Goal: Information Seeking & Learning: Check status

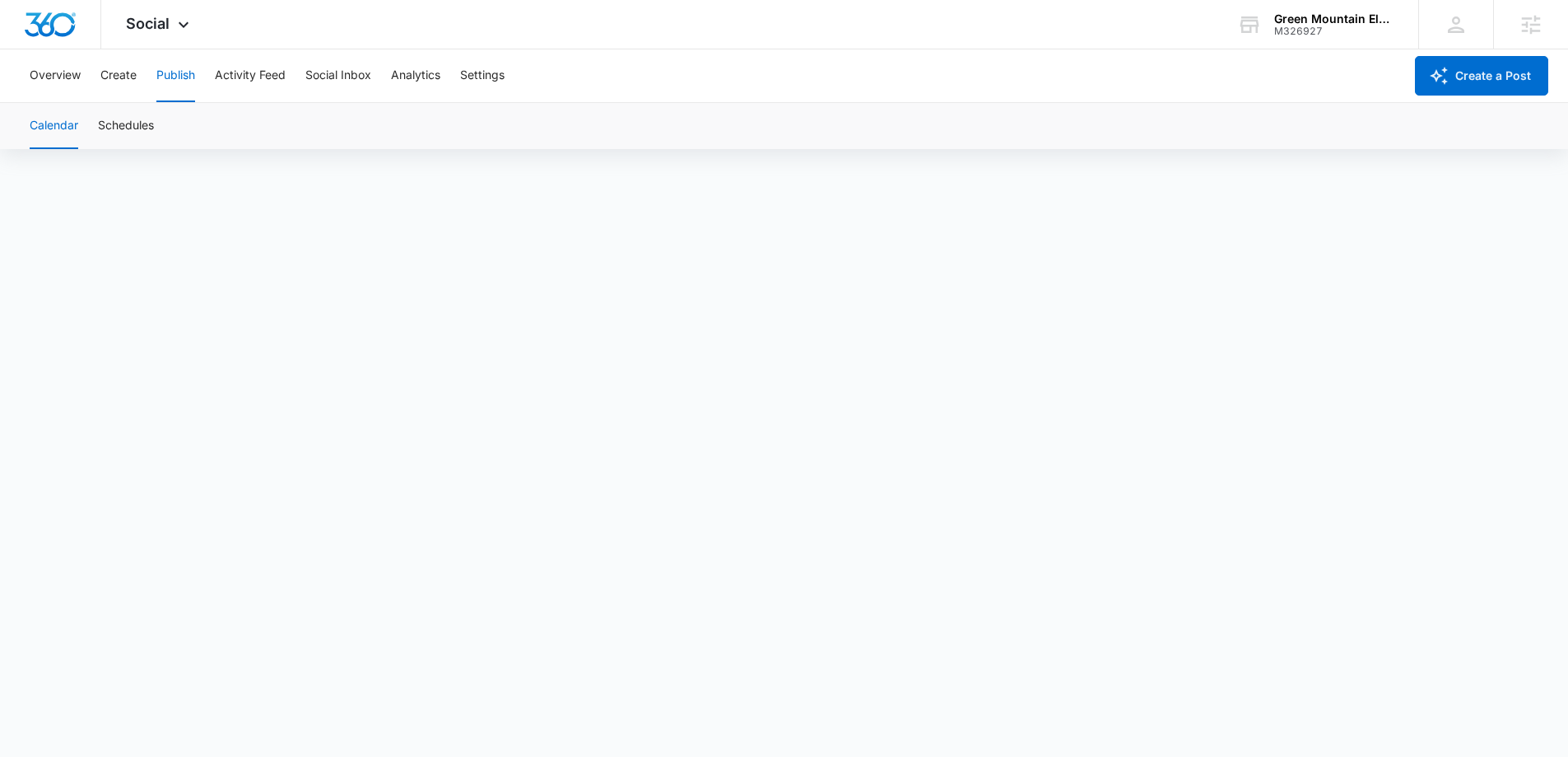
click at [1330, 42] on div "Green Mountain Electric Supply M326927 Your Accounts View All" at bounding box center [1315, 24] width 206 height 49
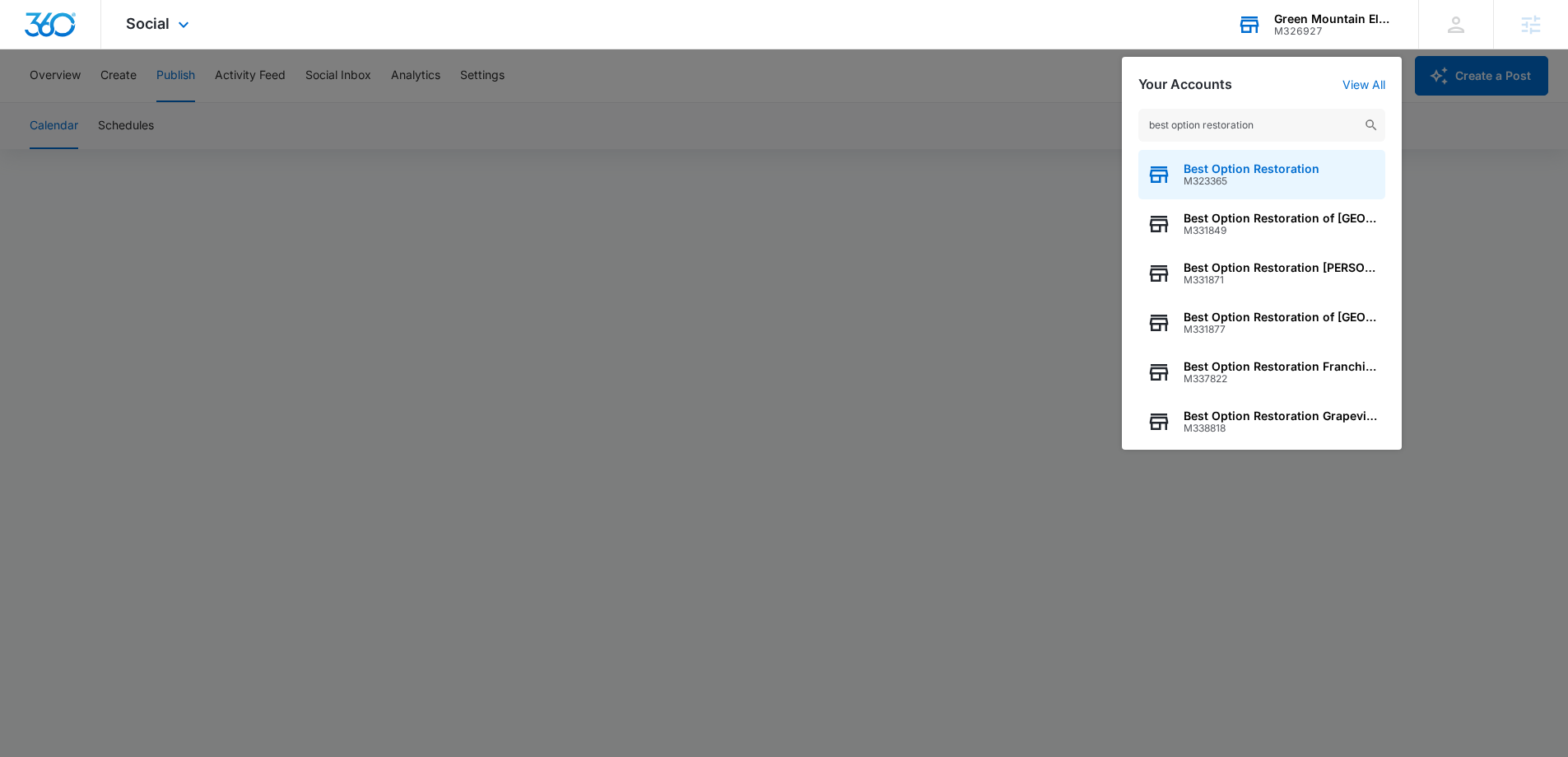
type input "best option restoration"
click at [1233, 183] on span "M323365" at bounding box center [1251, 181] width 136 height 12
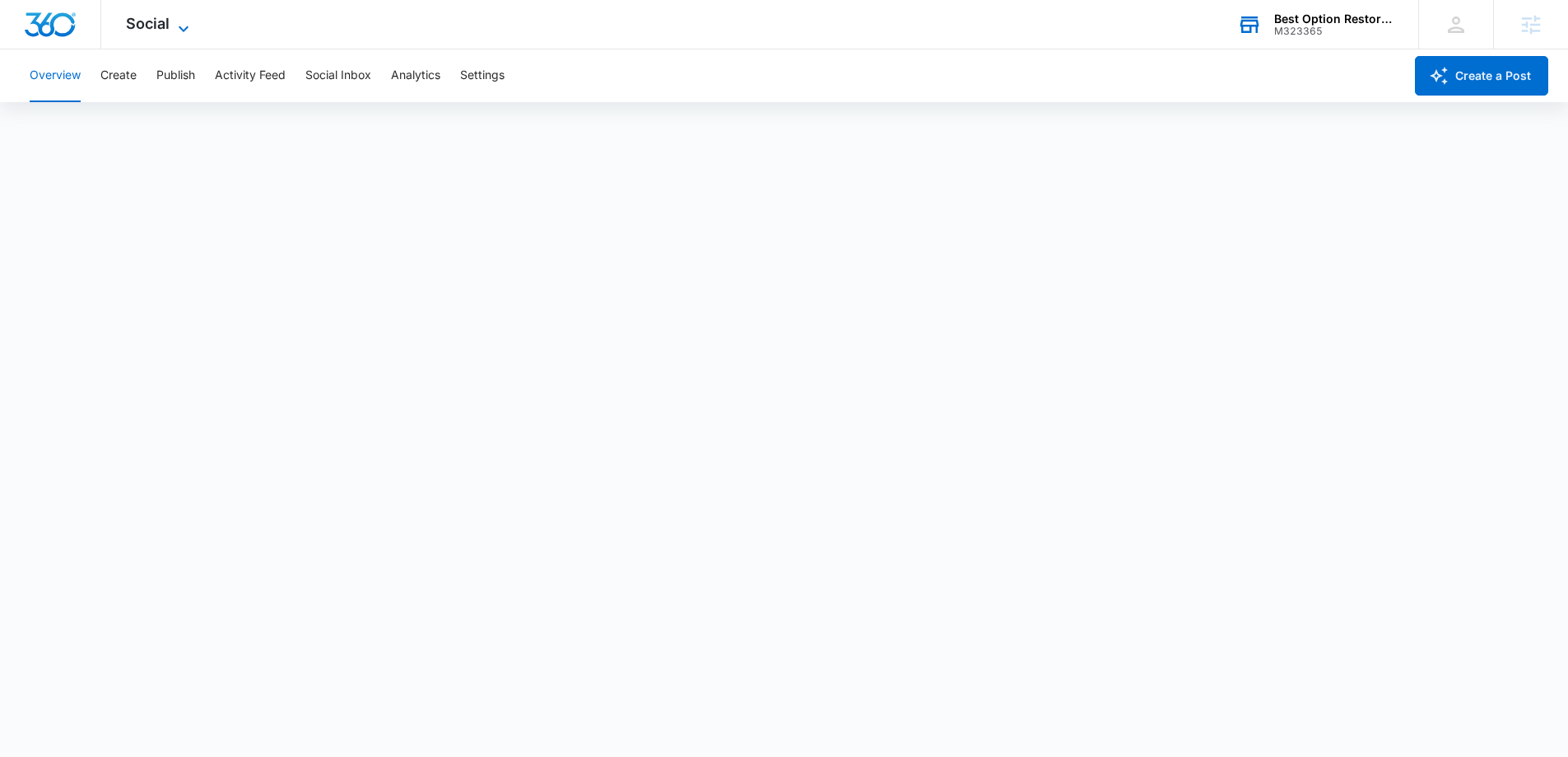
click at [175, 30] on icon at bounding box center [183, 29] width 20 height 20
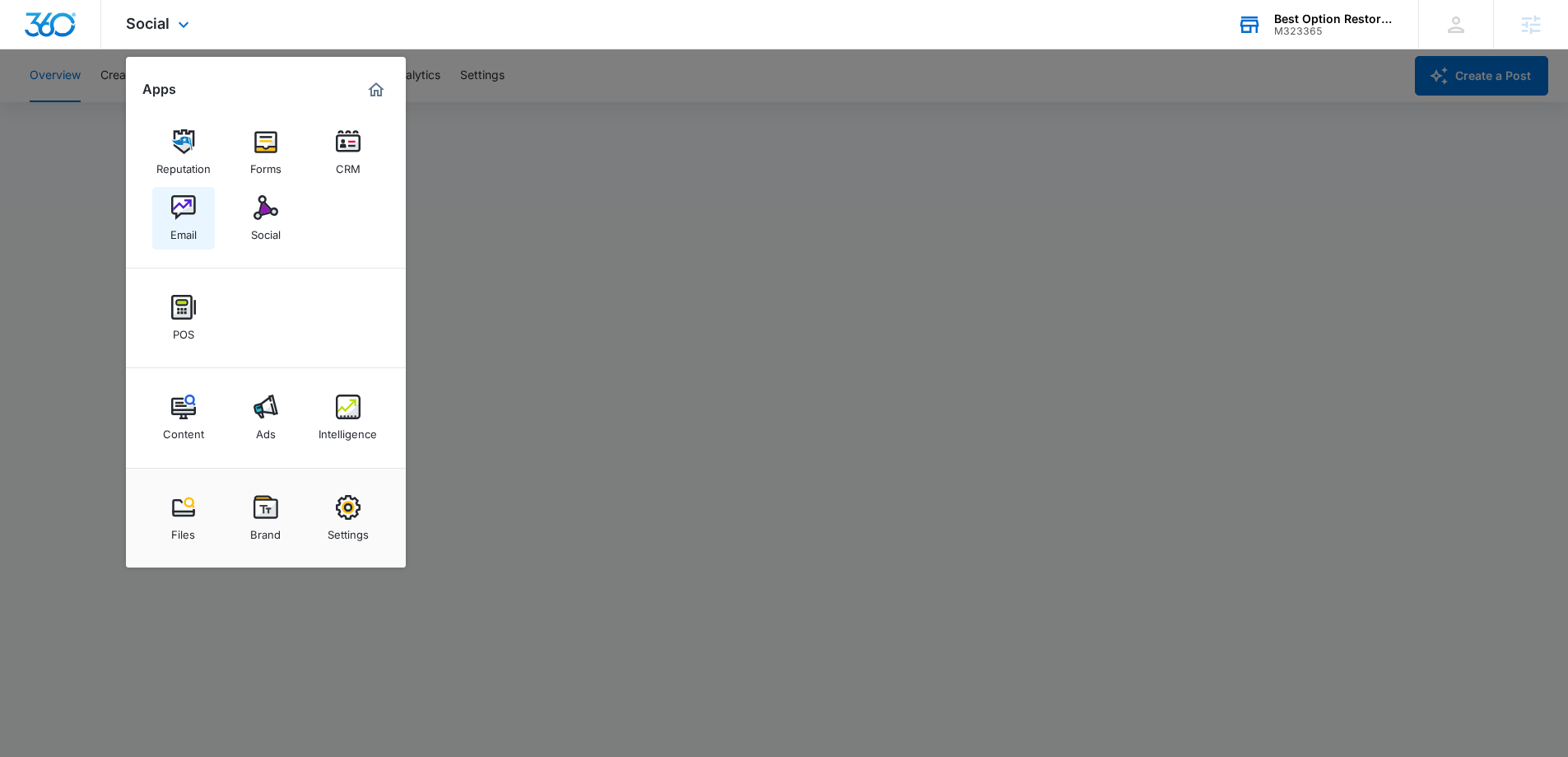
click at [175, 212] on img at bounding box center [183, 208] width 25 height 25
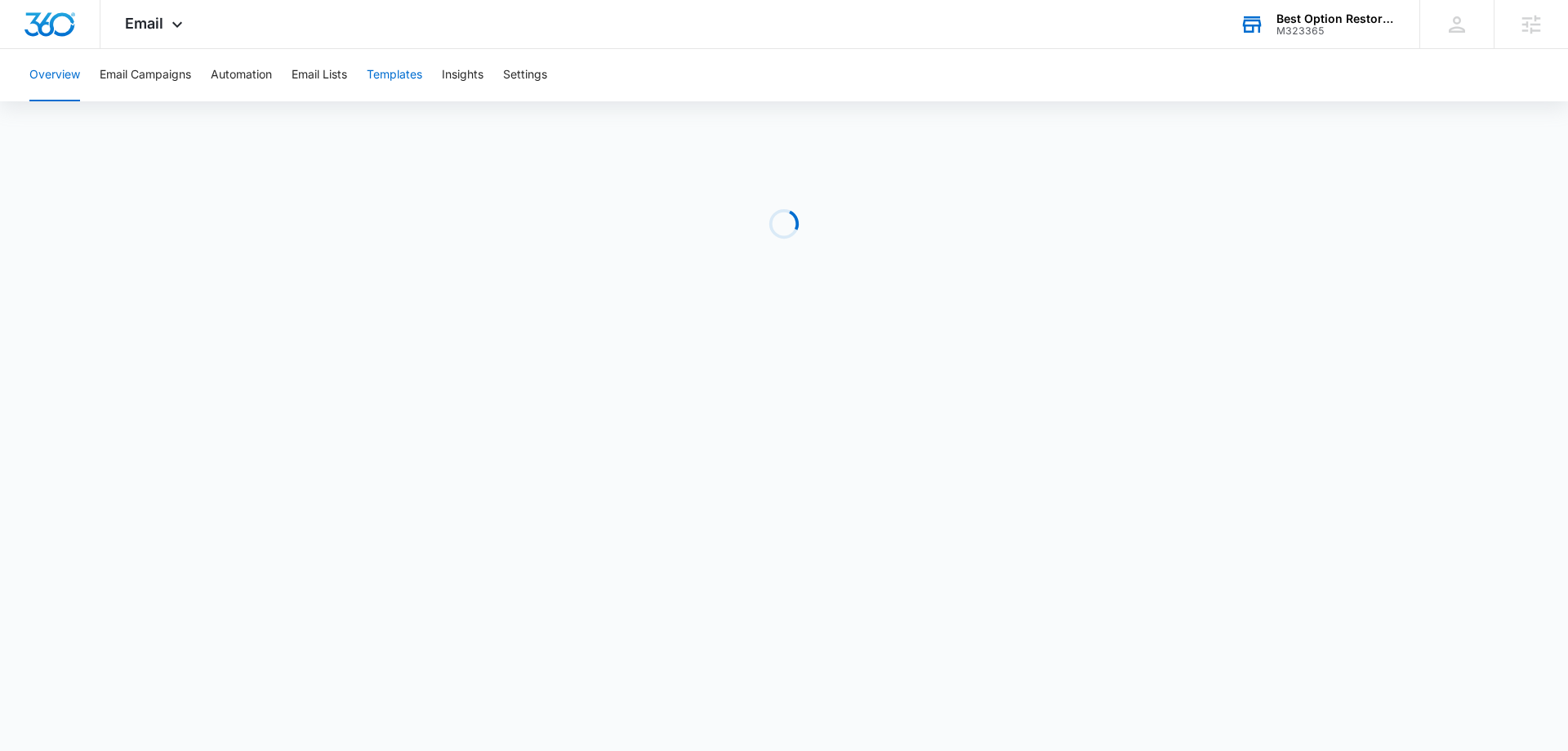
click at [380, 69] on button "Templates" at bounding box center [393, 75] width 55 height 52
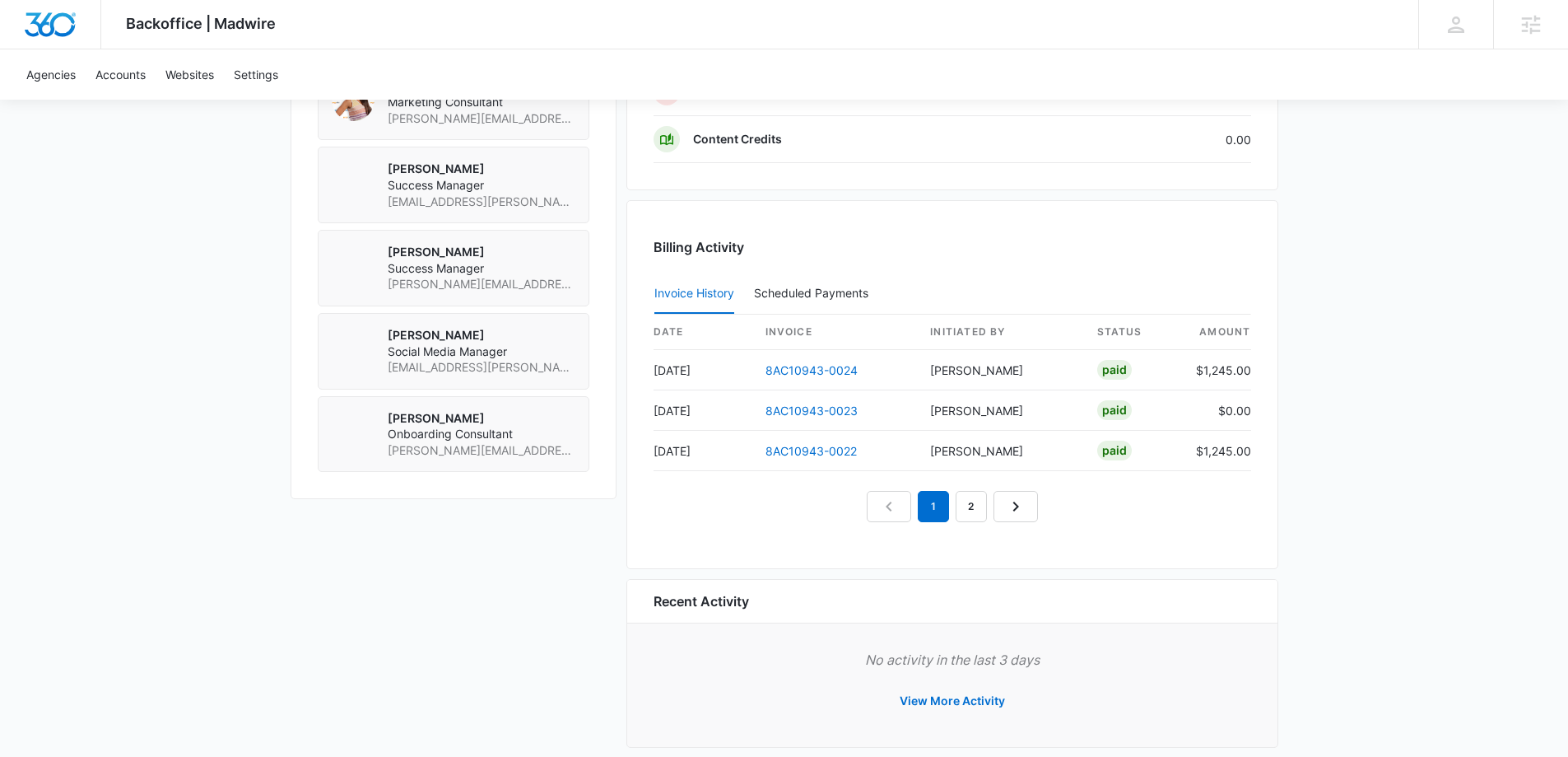
scroll to position [1463, 0]
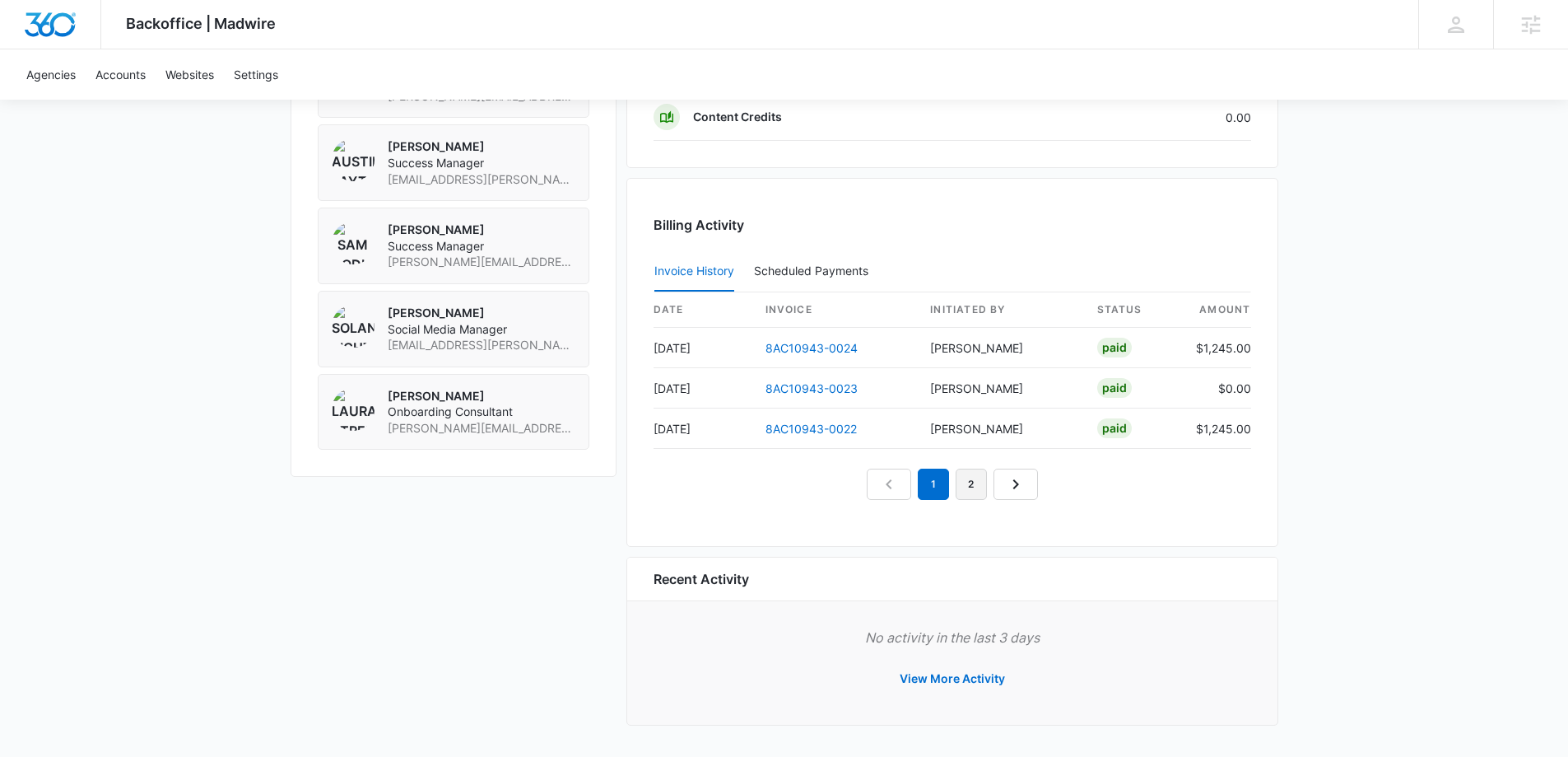
click at [975, 485] on link "2" at bounding box center [971, 484] width 32 height 32
click at [990, 480] on link "3" at bounding box center [990, 484] width 32 height 32
click at [1001, 479] on link "4" at bounding box center [1009, 484] width 32 height 32
click at [1025, 476] on link "5" at bounding box center [1028, 484] width 32 height 32
click at [1047, 481] on link "6" at bounding box center [1047, 484] width 32 height 32
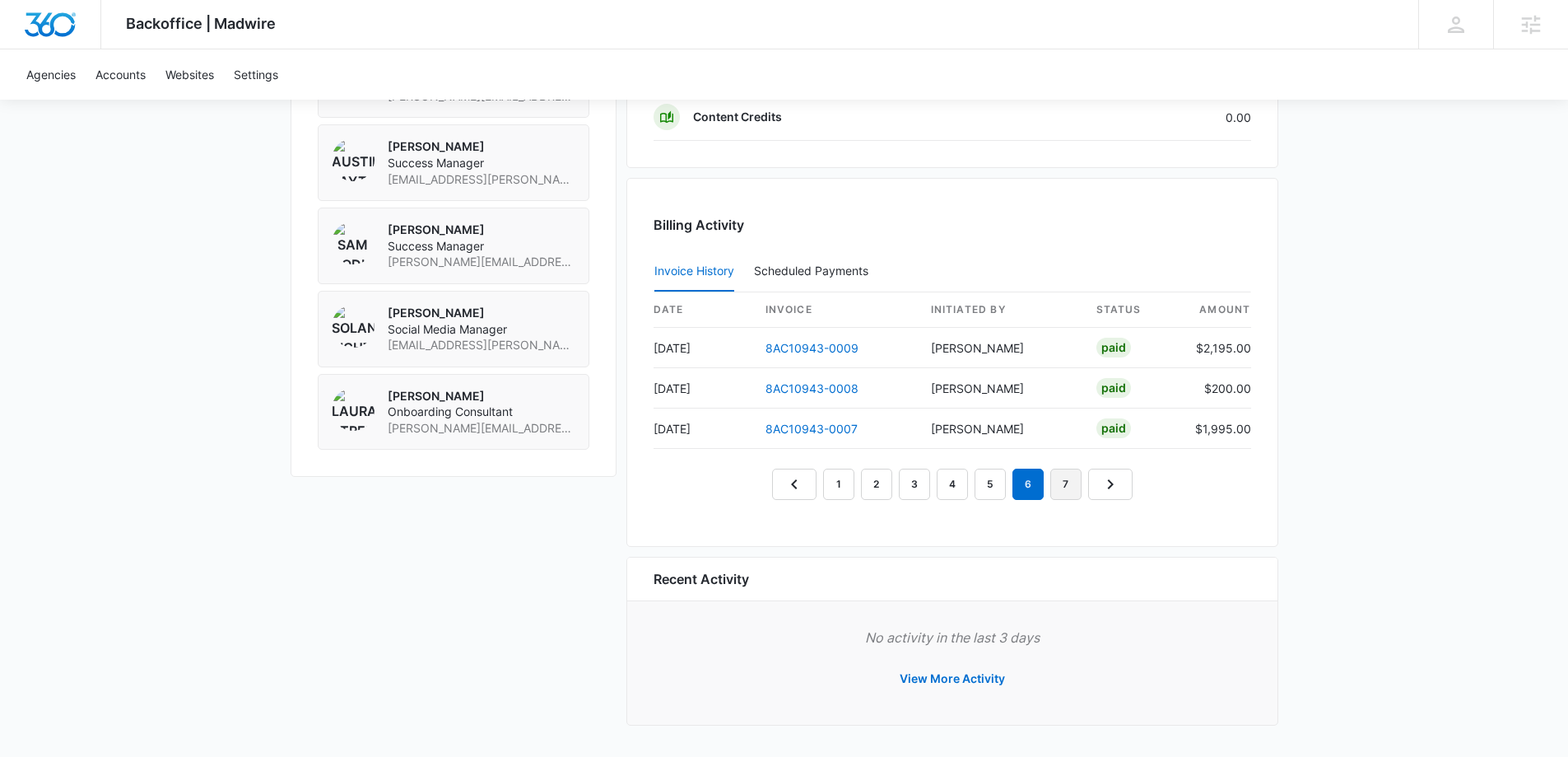
click at [1057, 481] on link "7" at bounding box center [1066, 484] width 32 height 32
click at [1075, 481] on link "8" at bounding box center [1086, 484] width 32 height 32
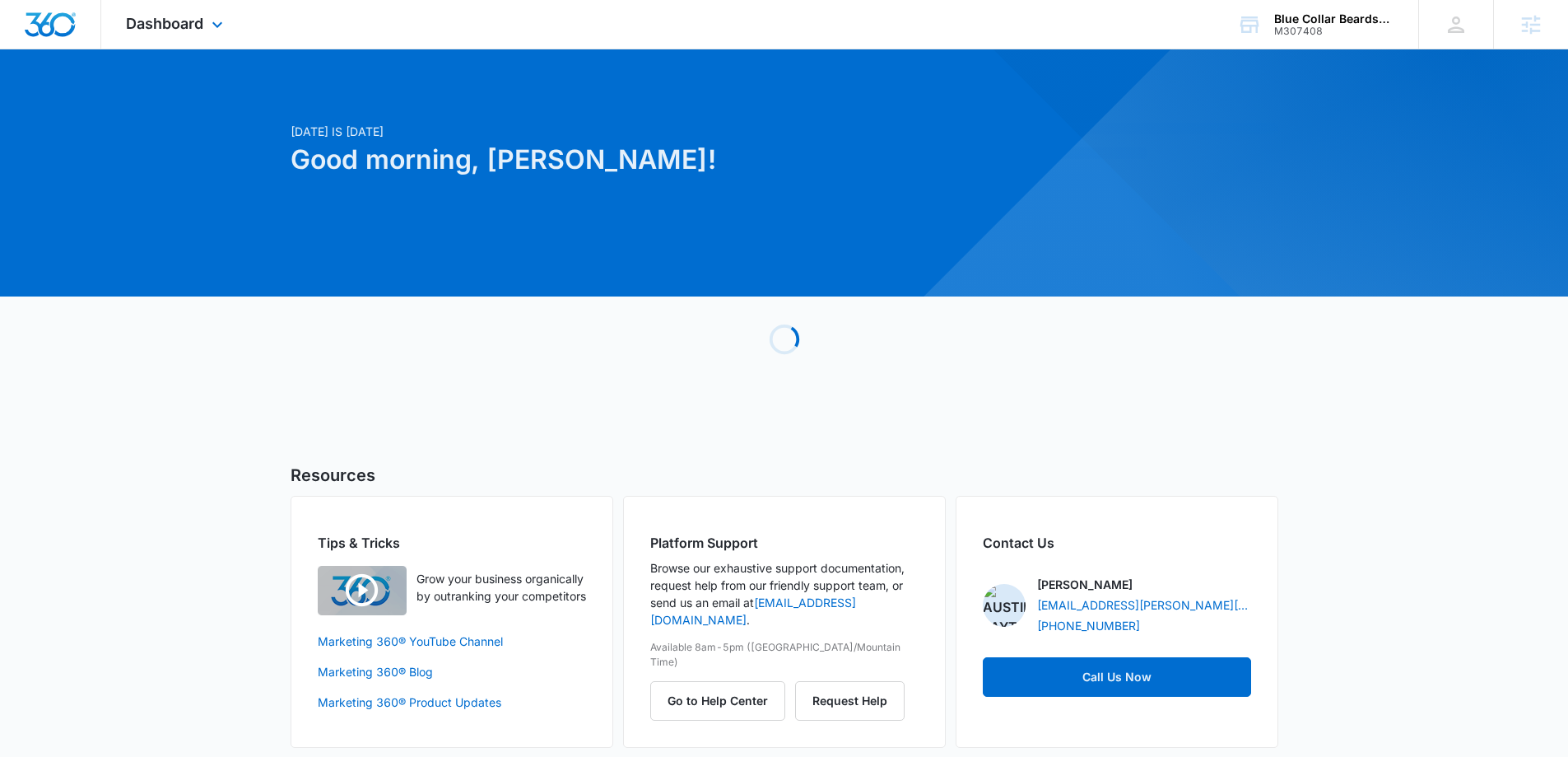
click at [197, 7] on div "Dashboard Apps Reputation Forms CRM Email Social Payments POS Content Ads Intel…" at bounding box center [177, 24] width 151 height 49
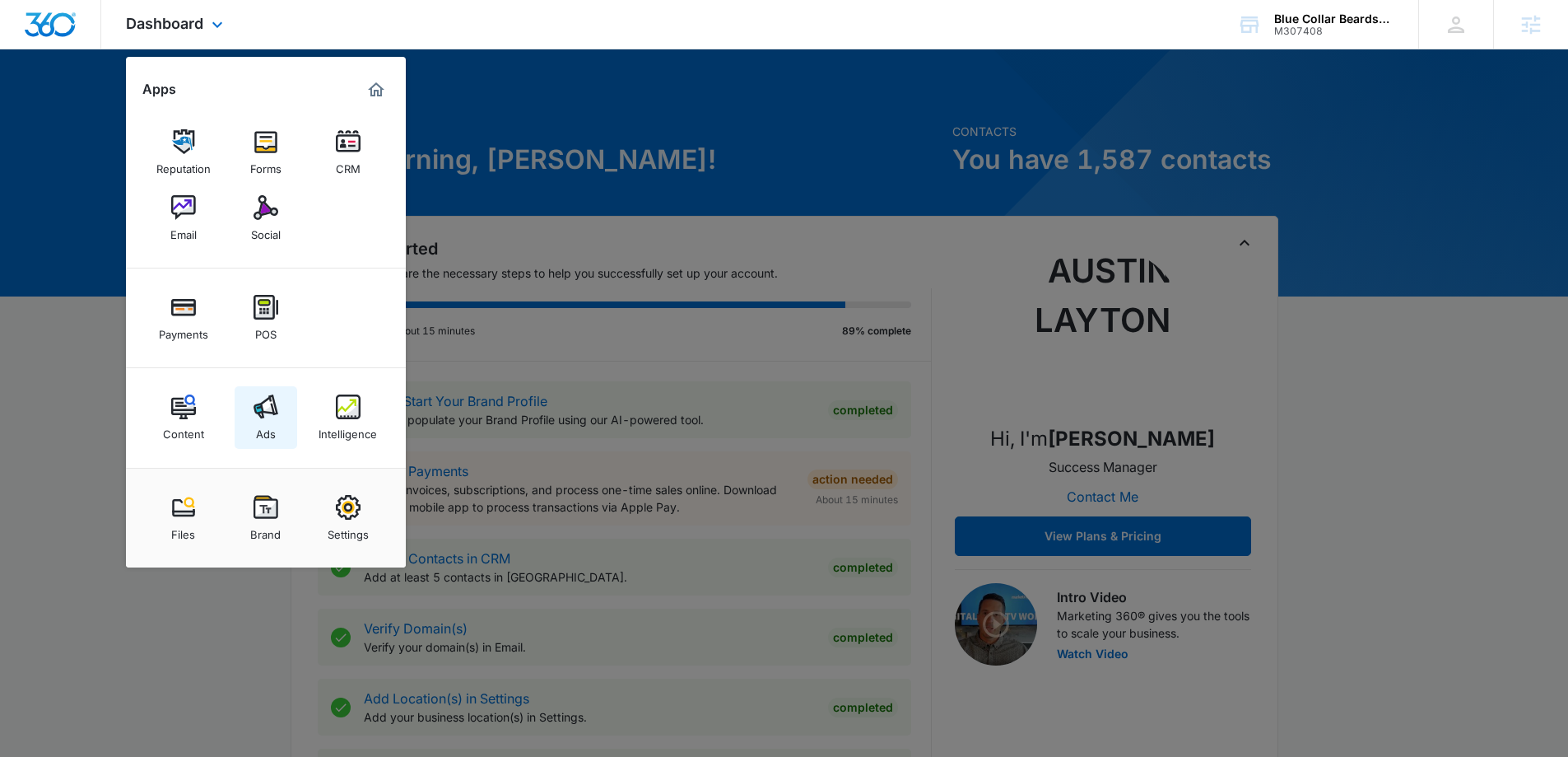
click at [252, 436] on link "Ads" at bounding box center [265, 417] width 62 height 62
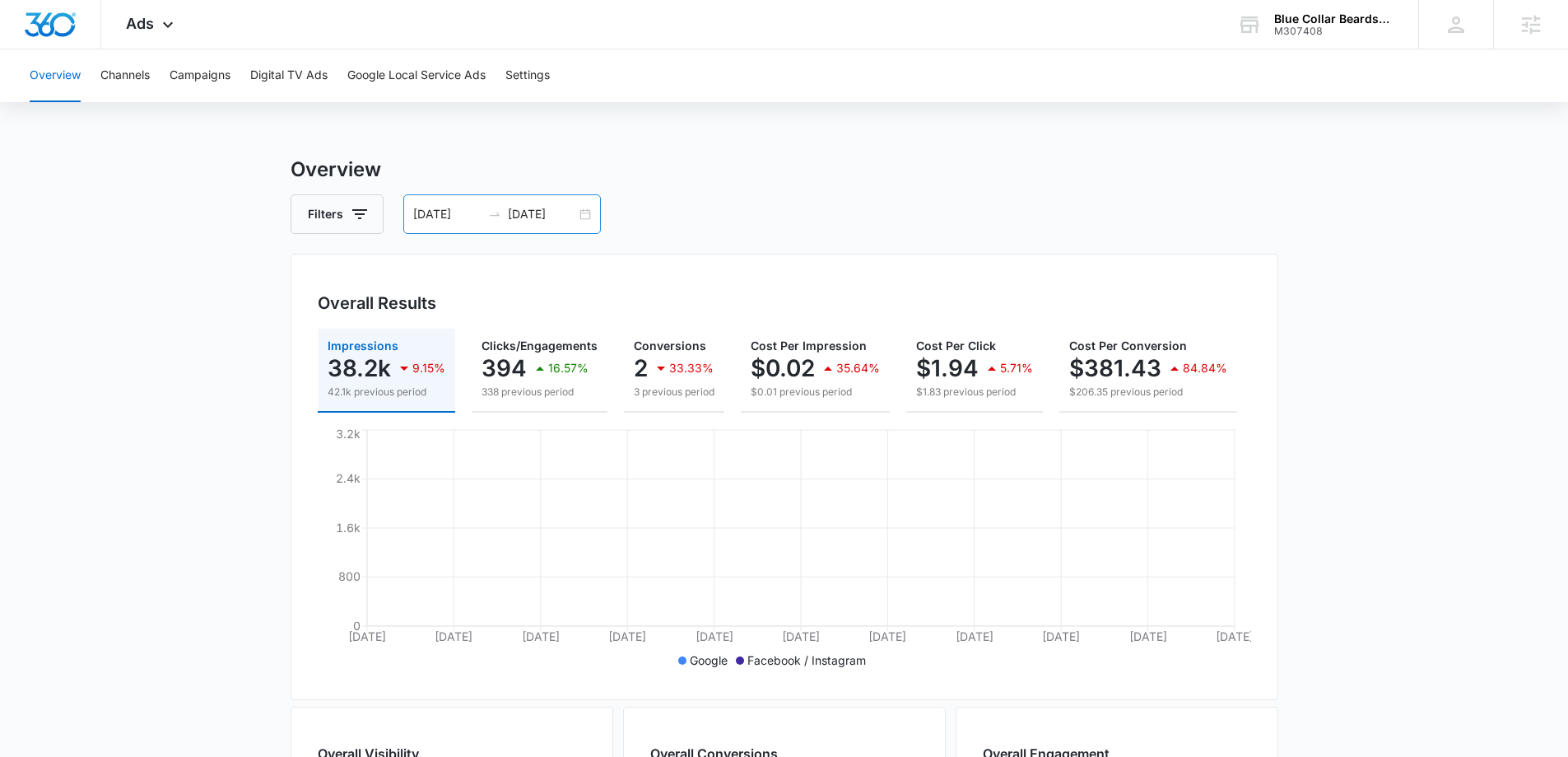
click at [447, 205] on input "09/05/2025" at bounding box center [447, 214] width 68 height 18
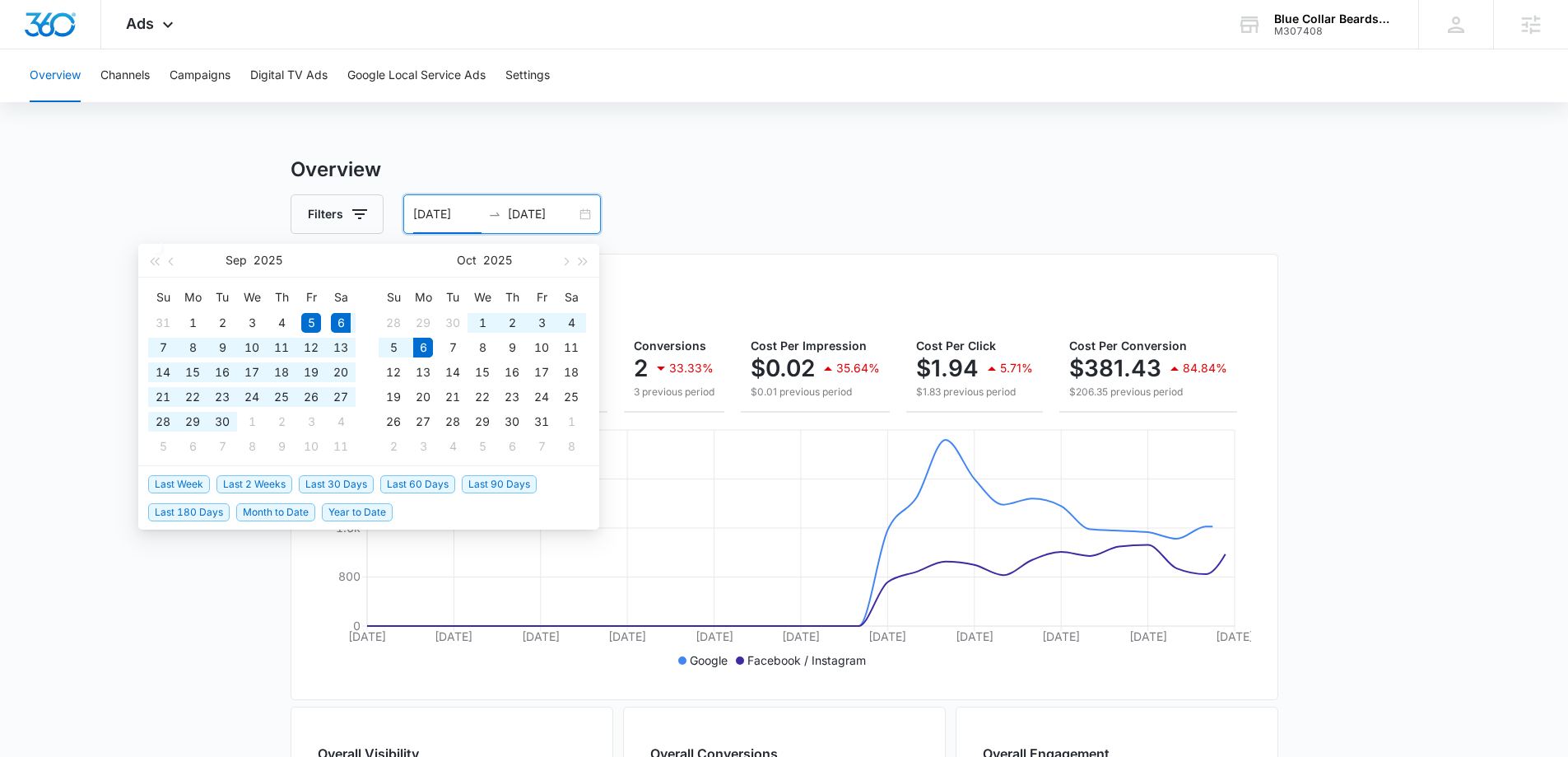
click at [333, 481] on span "Last 30 Days" at bounding box center [336, 484] width 75 height 18
type input "[DATE]"
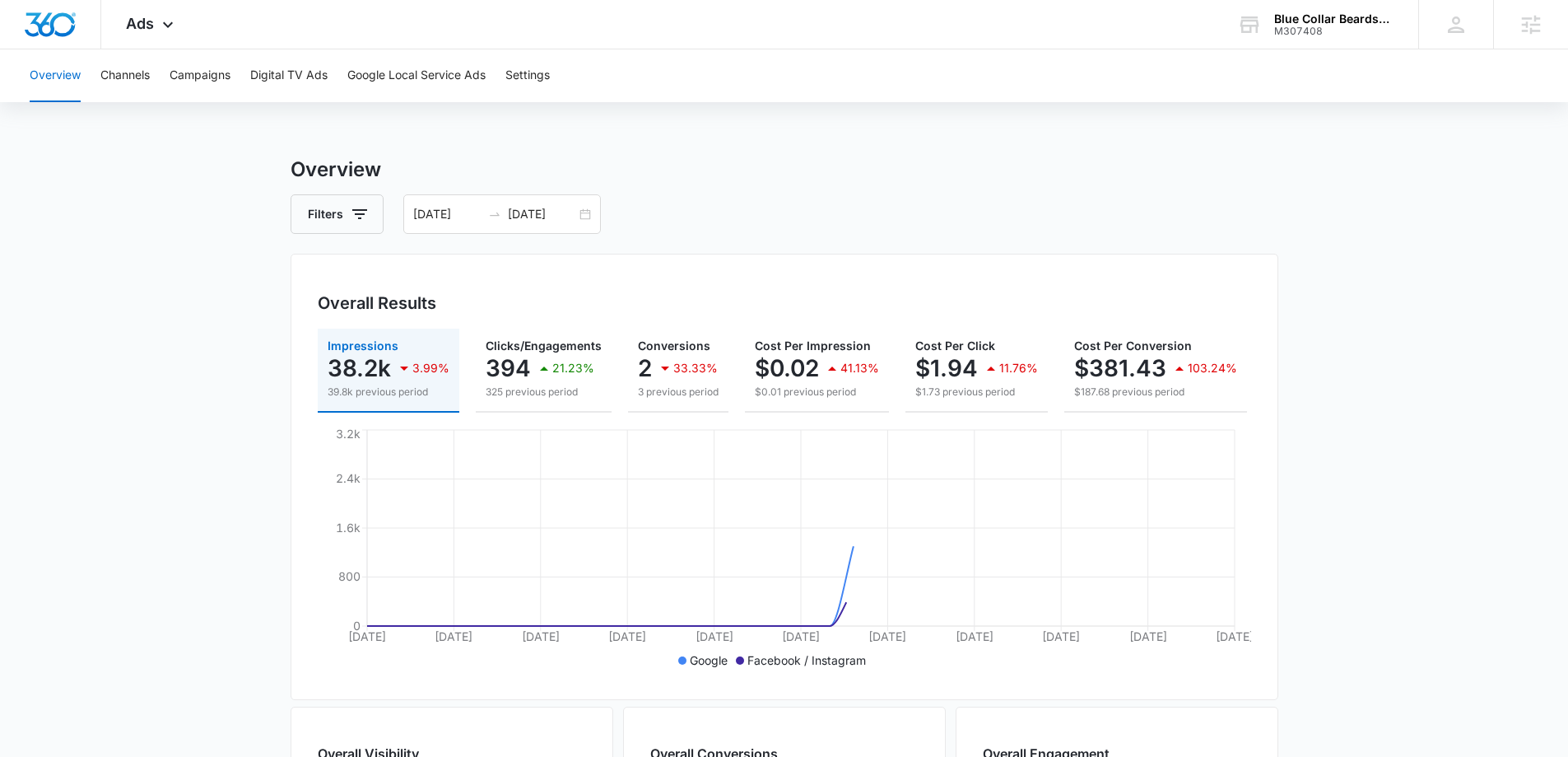
click at [228, 482] on main "Overview Filters 09/06/2025 10/06/2025 Overall Results Impressions 38.2k 3.99% …" at bounding box center [784, 745] width 1568 height 1182
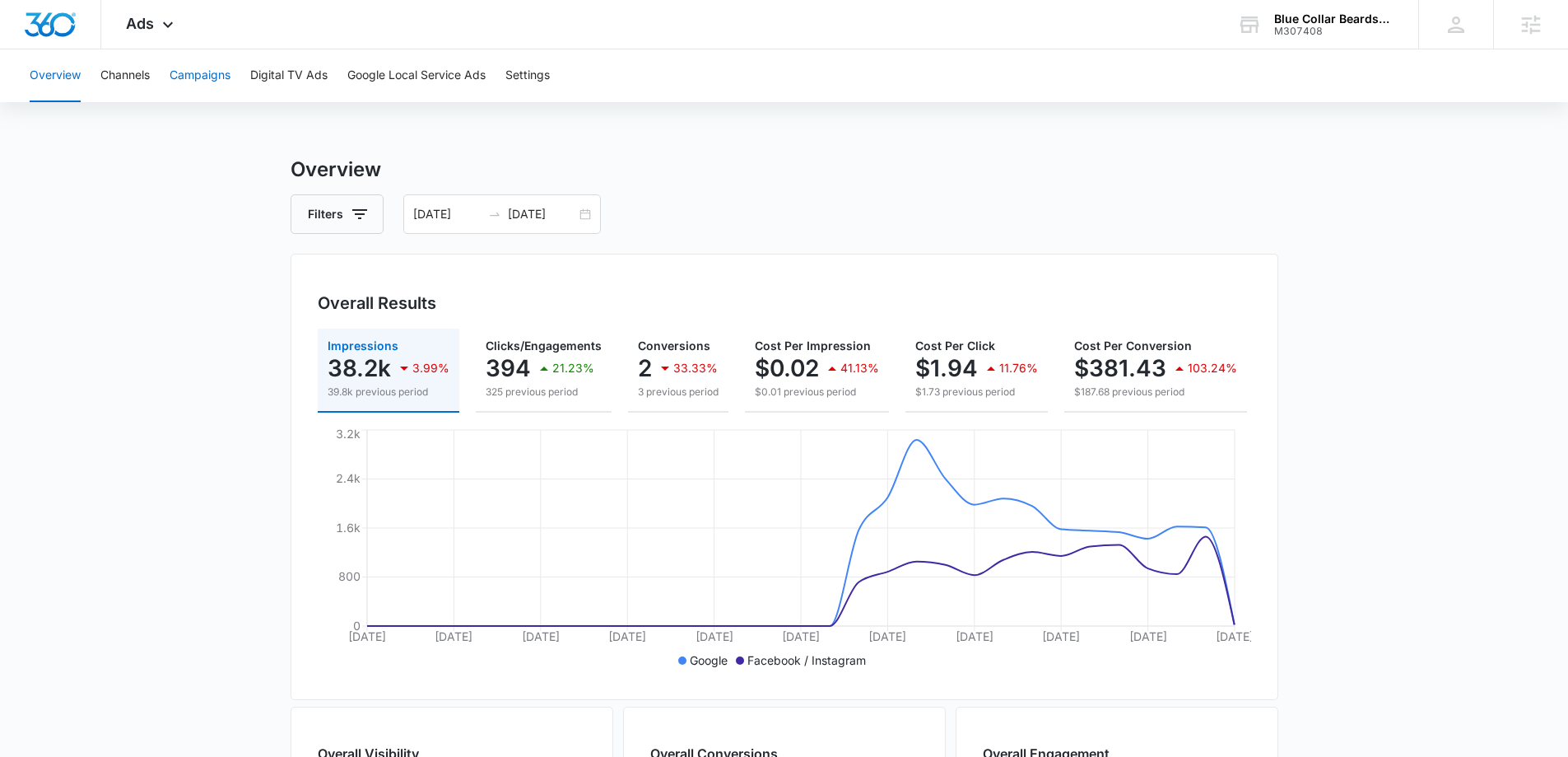
click at [207, 73] on button "Campaigns" at bounding box center [199, 76] width 61 height 52
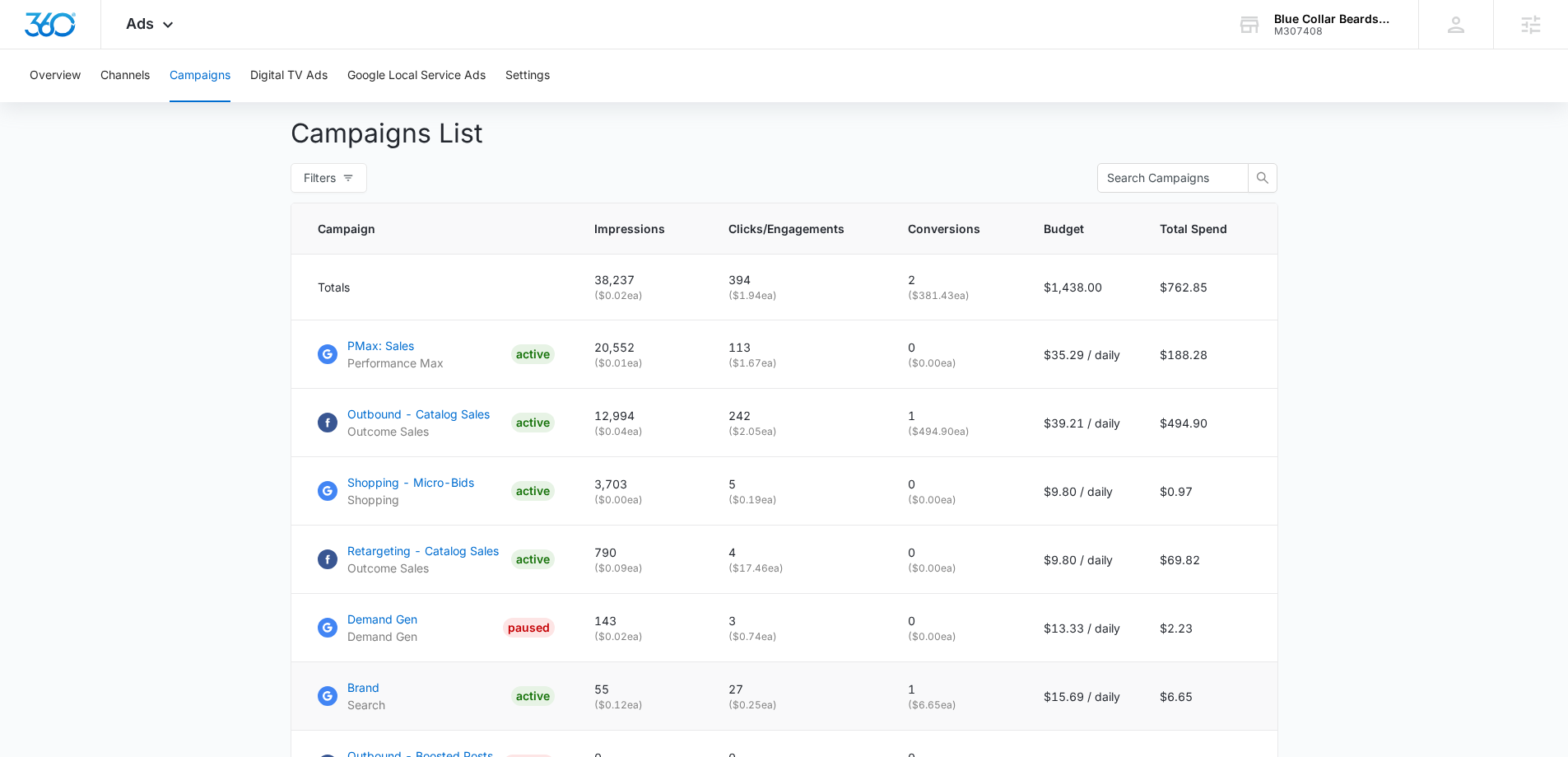
scroll to position [576, 0]
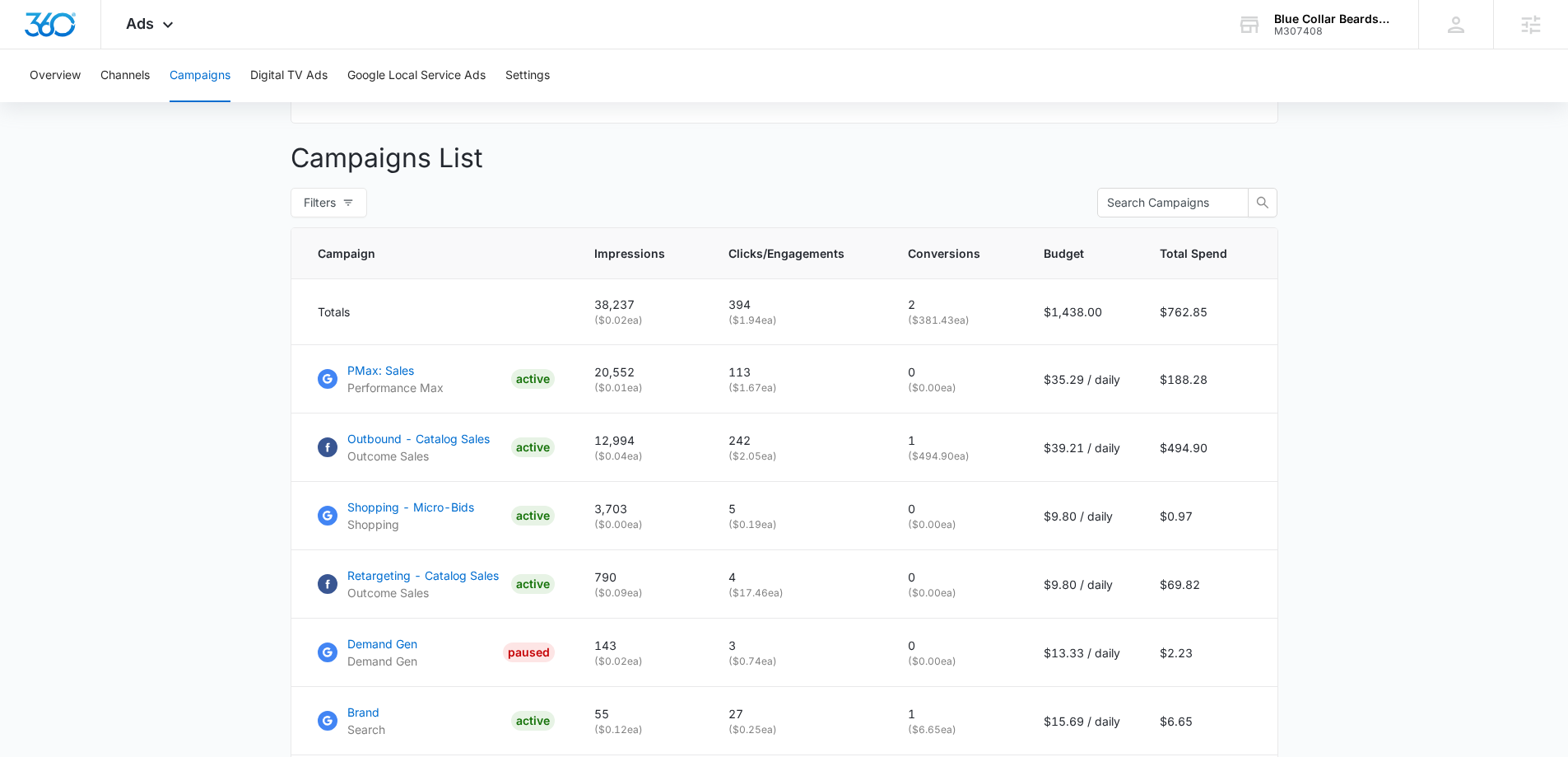
click at [163, 161] on main "Campaigns Filters [DATE] [DATE] Overall Results Impressions 38.2k 3.99% 39.8k p…" at bounding box center [784, 301] width 1568 height 1447
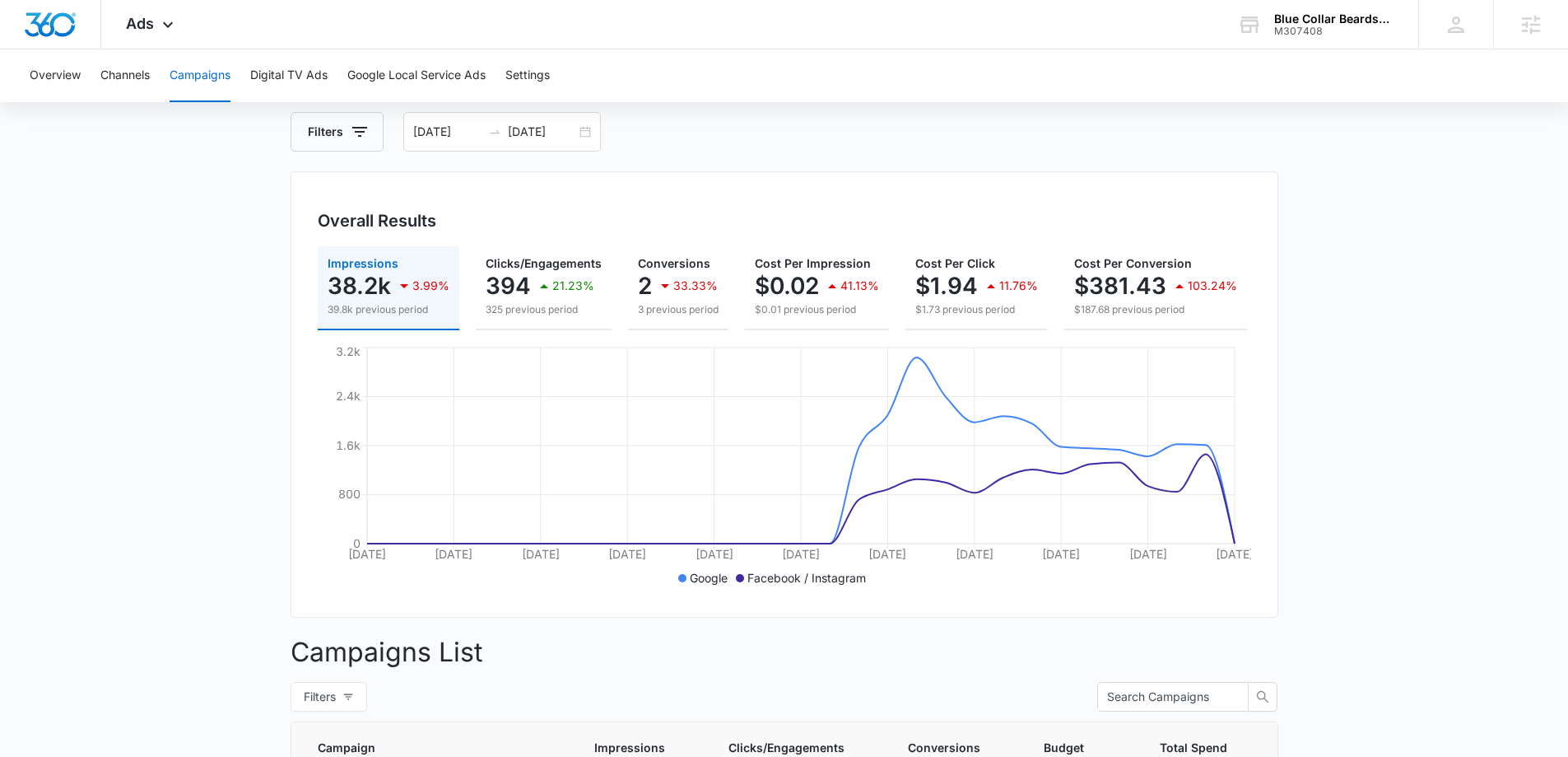
scroll to position [0, 0]
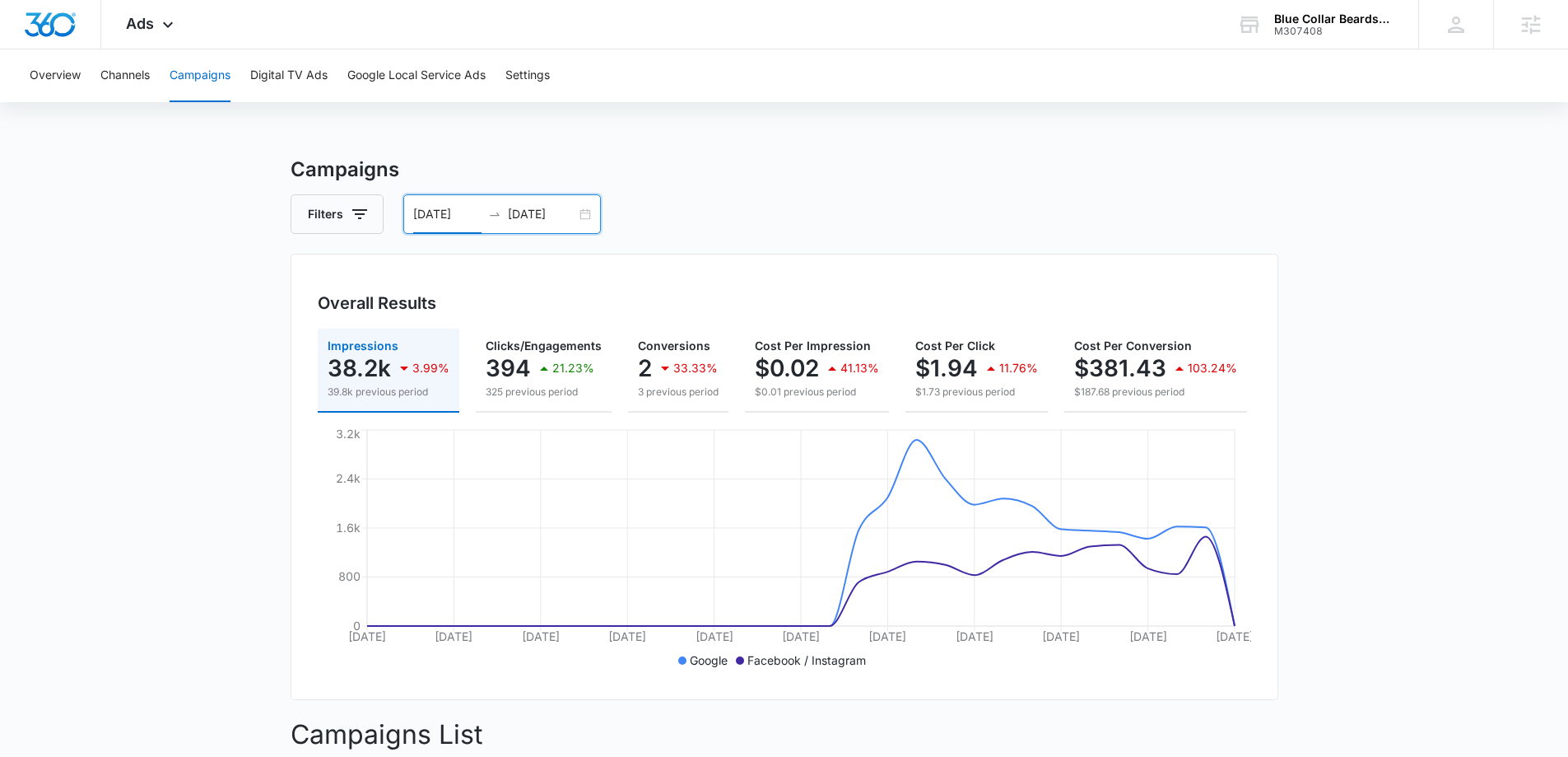
click at [448, 208] on input "[DATE]" at bounding box center [447, 214] width 68 height 18
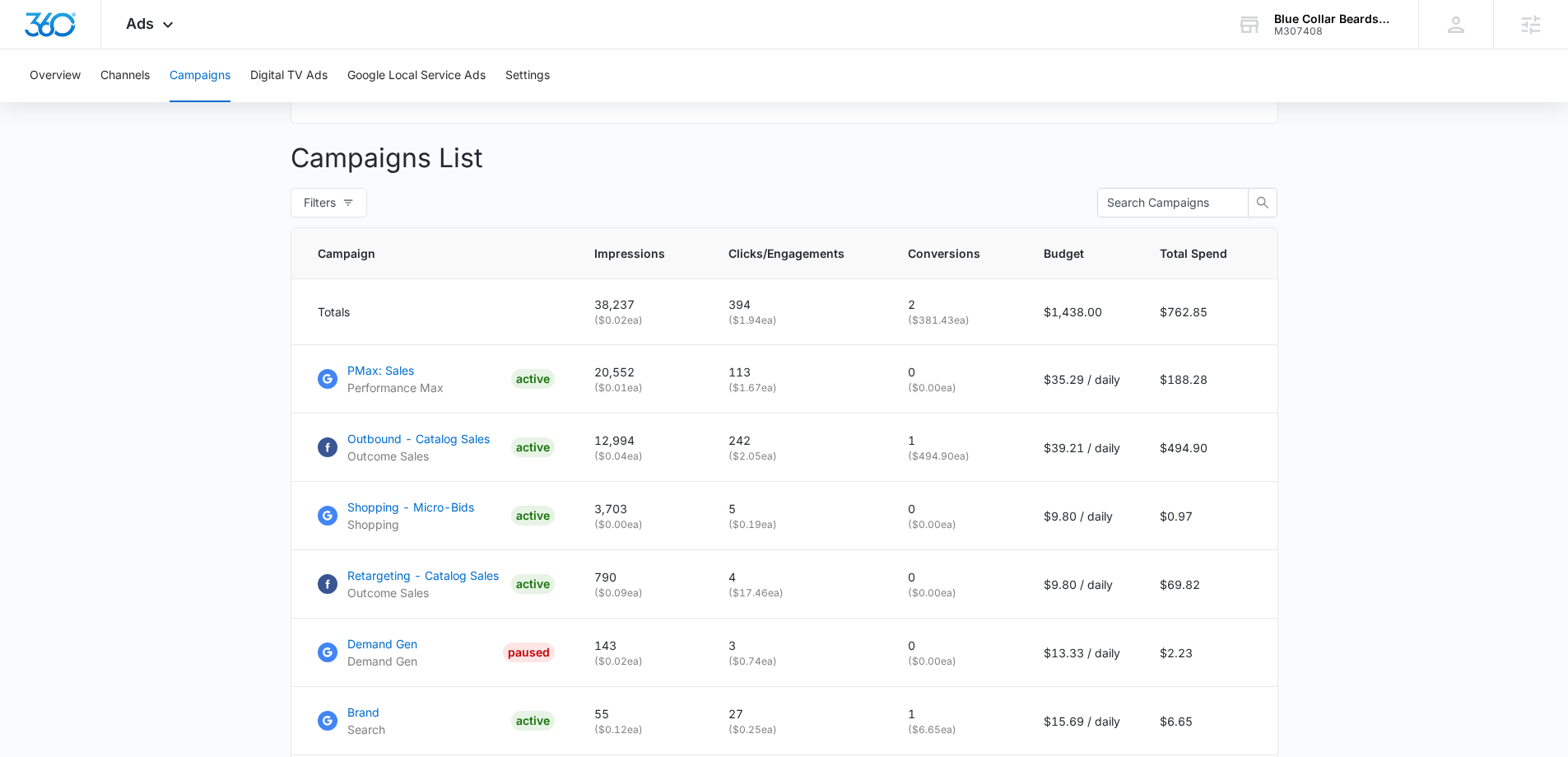
scroll to position [659, 0]
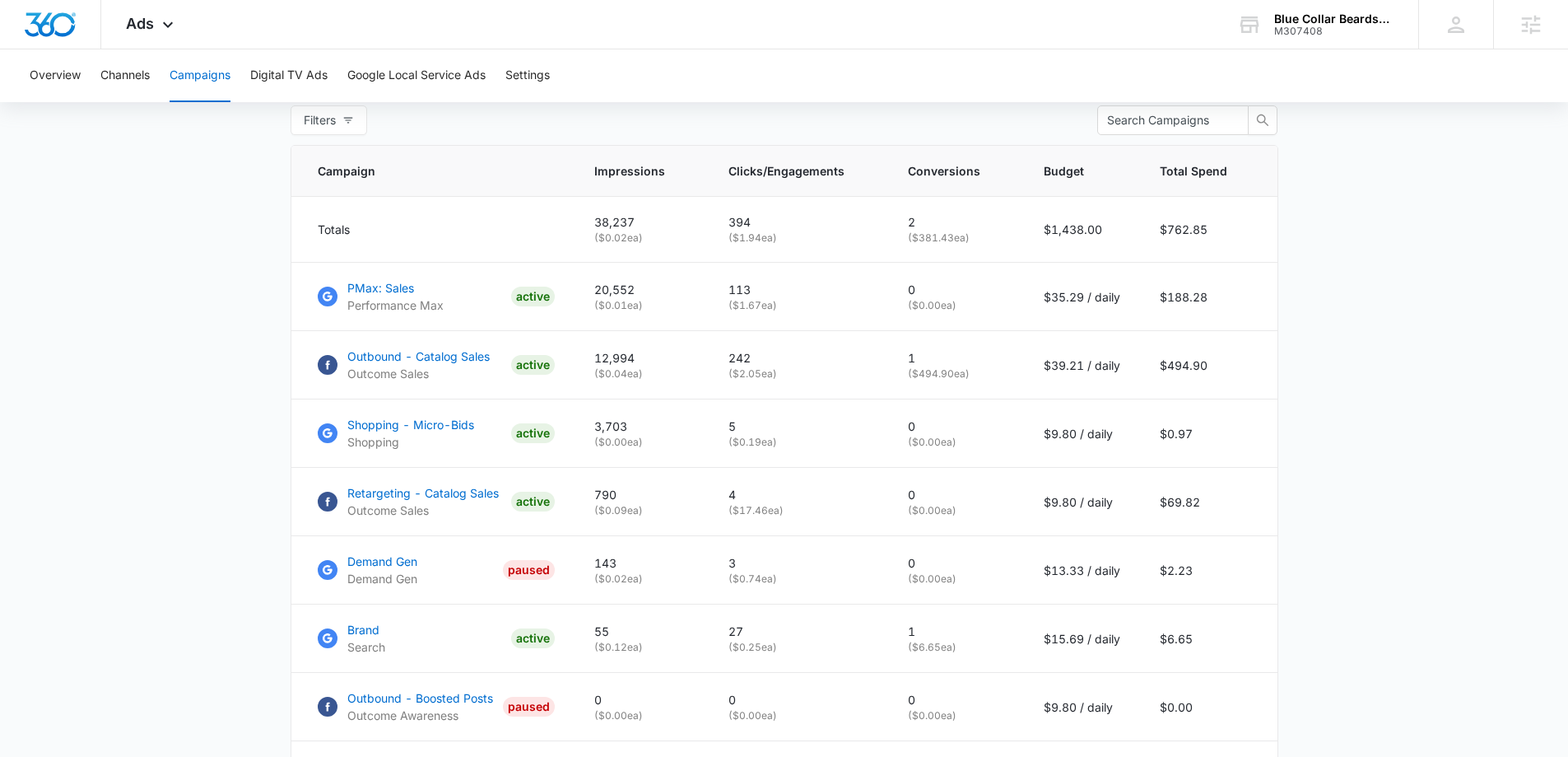
click at [205, 261] on main "Campaigns Filters [DATE] [DATE] Overall Results Impressions 38.2k 3.99% 39.8k p…" at bounding box center [784, 219] width 1568 height 1447
click at [606, 25] on div "Ads Apps Reputation Forms CRM Email Social Payments POS Content Ads Intelligenc…" at bounding box center [784, 25] width 1568 height 50
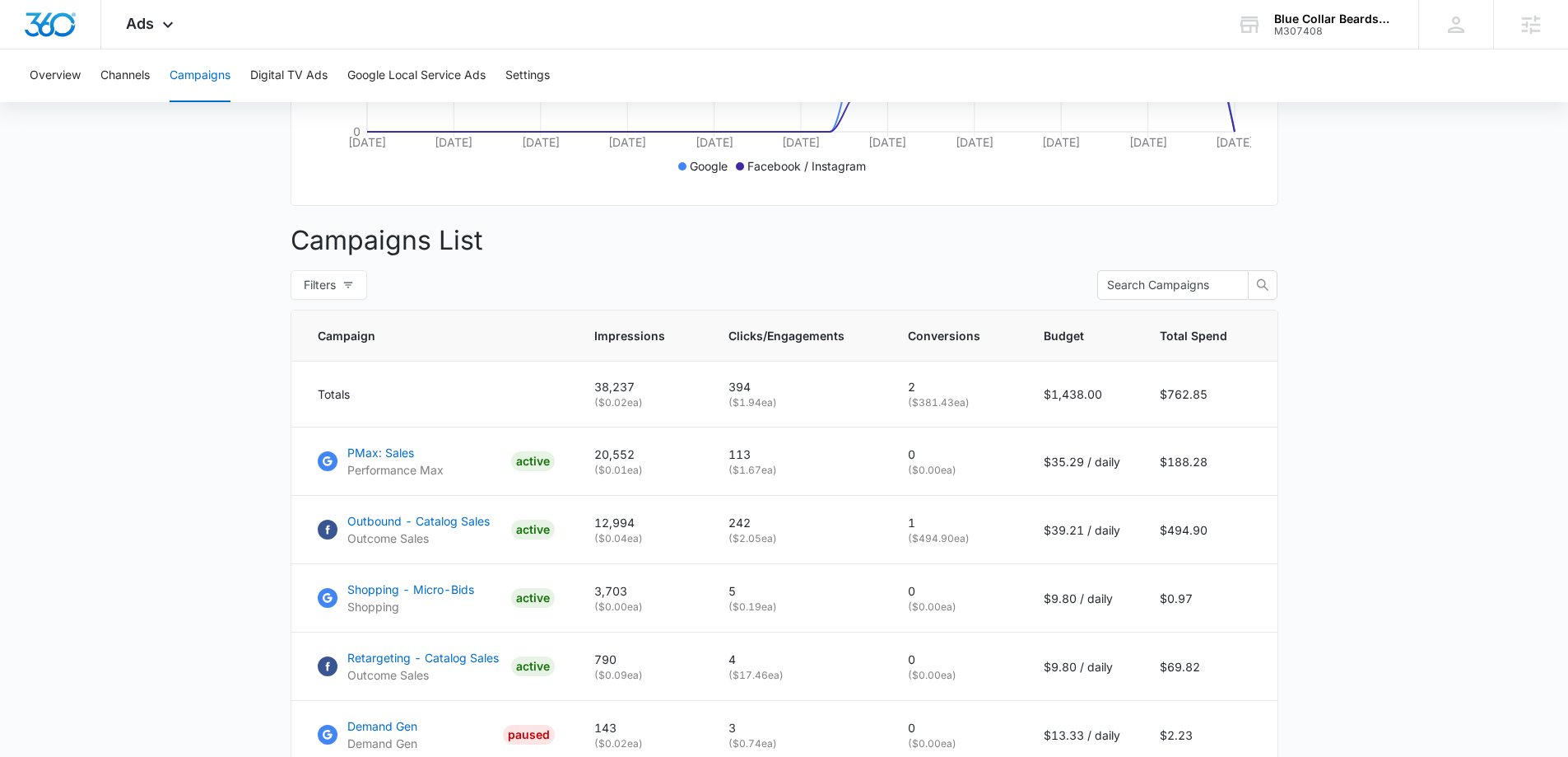
scroll to position [412, 0]
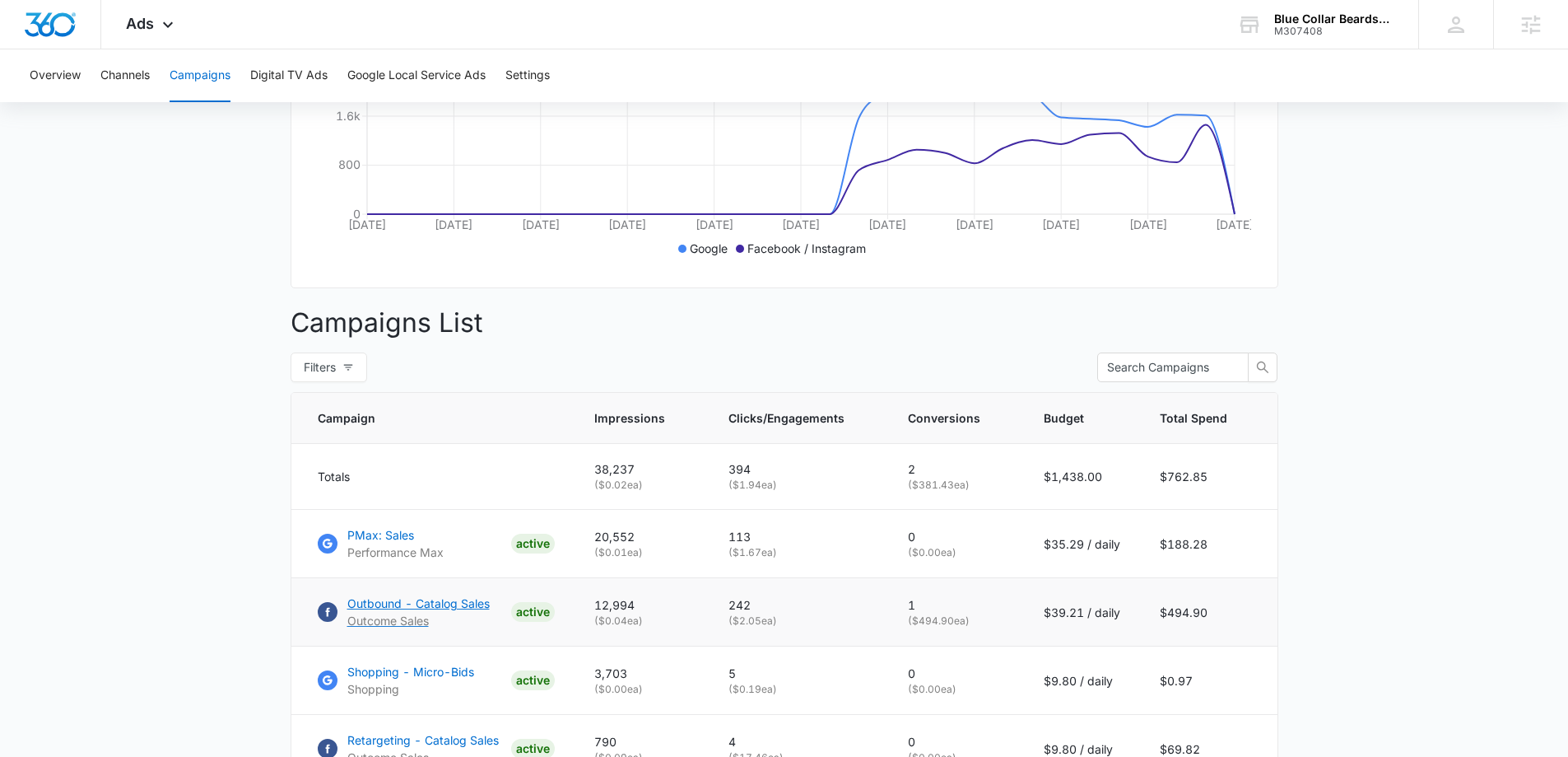
click at [424, 612] on p "Outbound - Catalog Sales" at bounding box center [419, 603] width 143 height 17
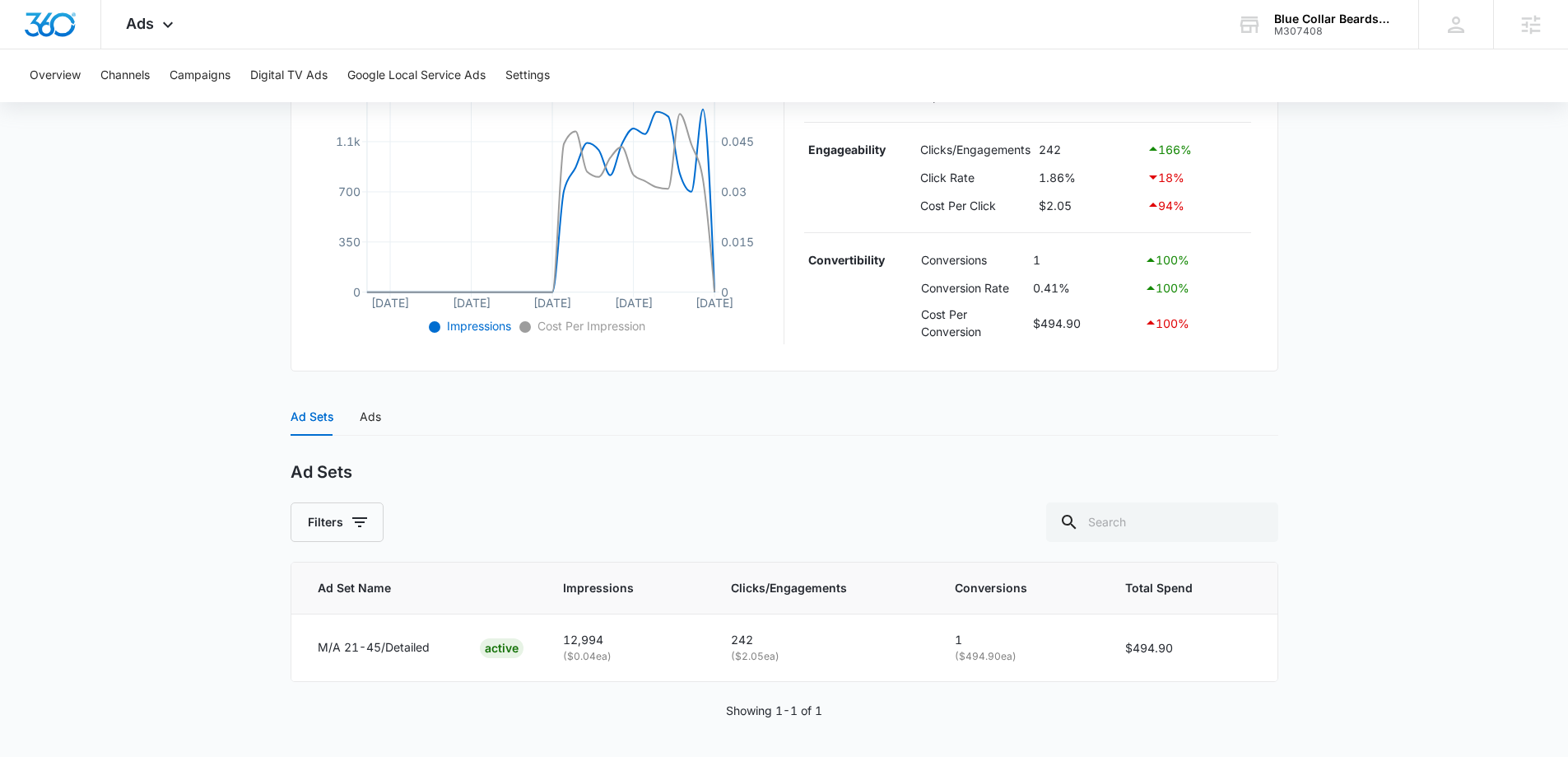
scroll to position [389, 0]
click at [377, 412] on div "Ads" at bounding box center [370, 414] width 22 height 18
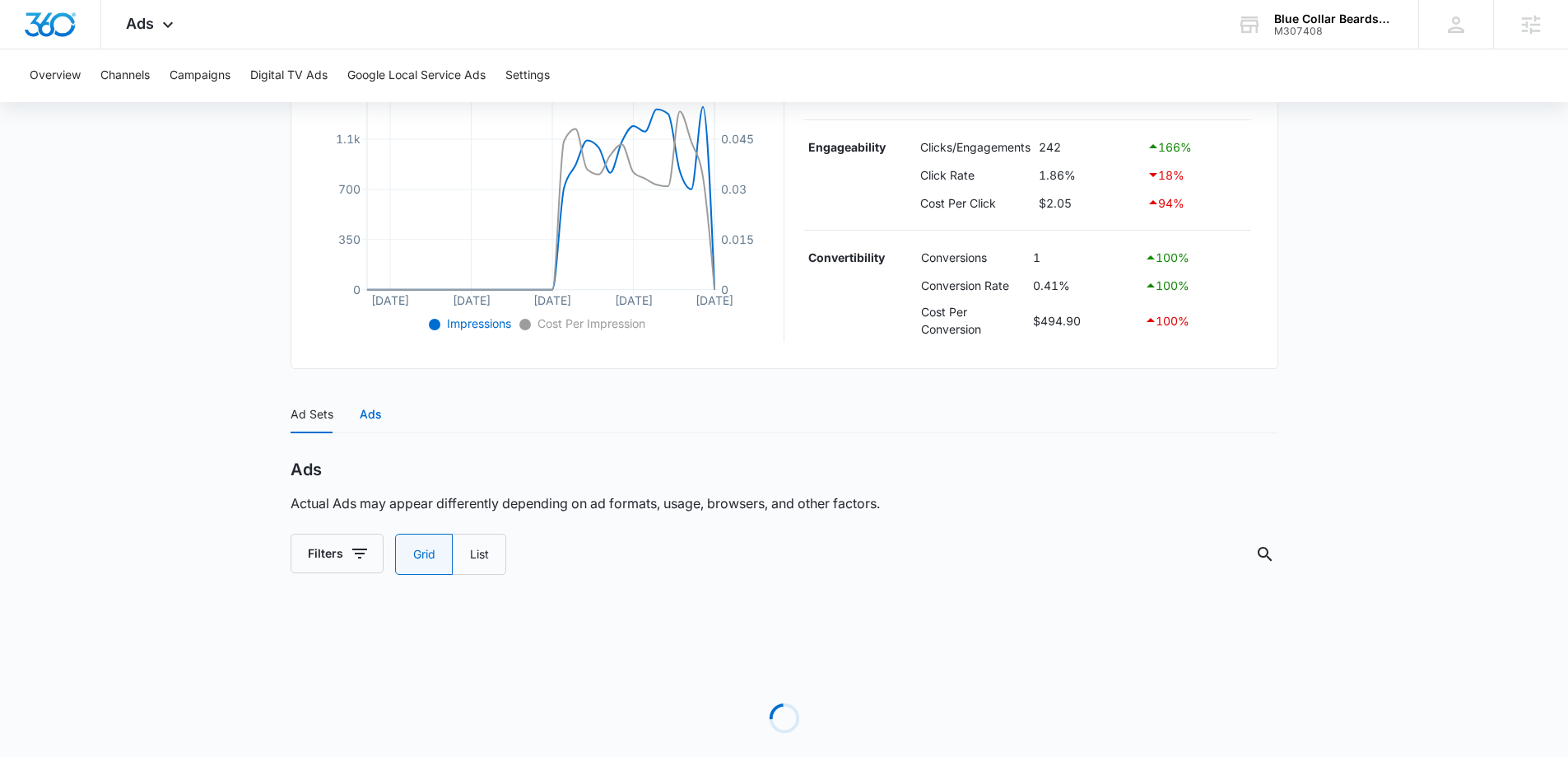
radio input "true"
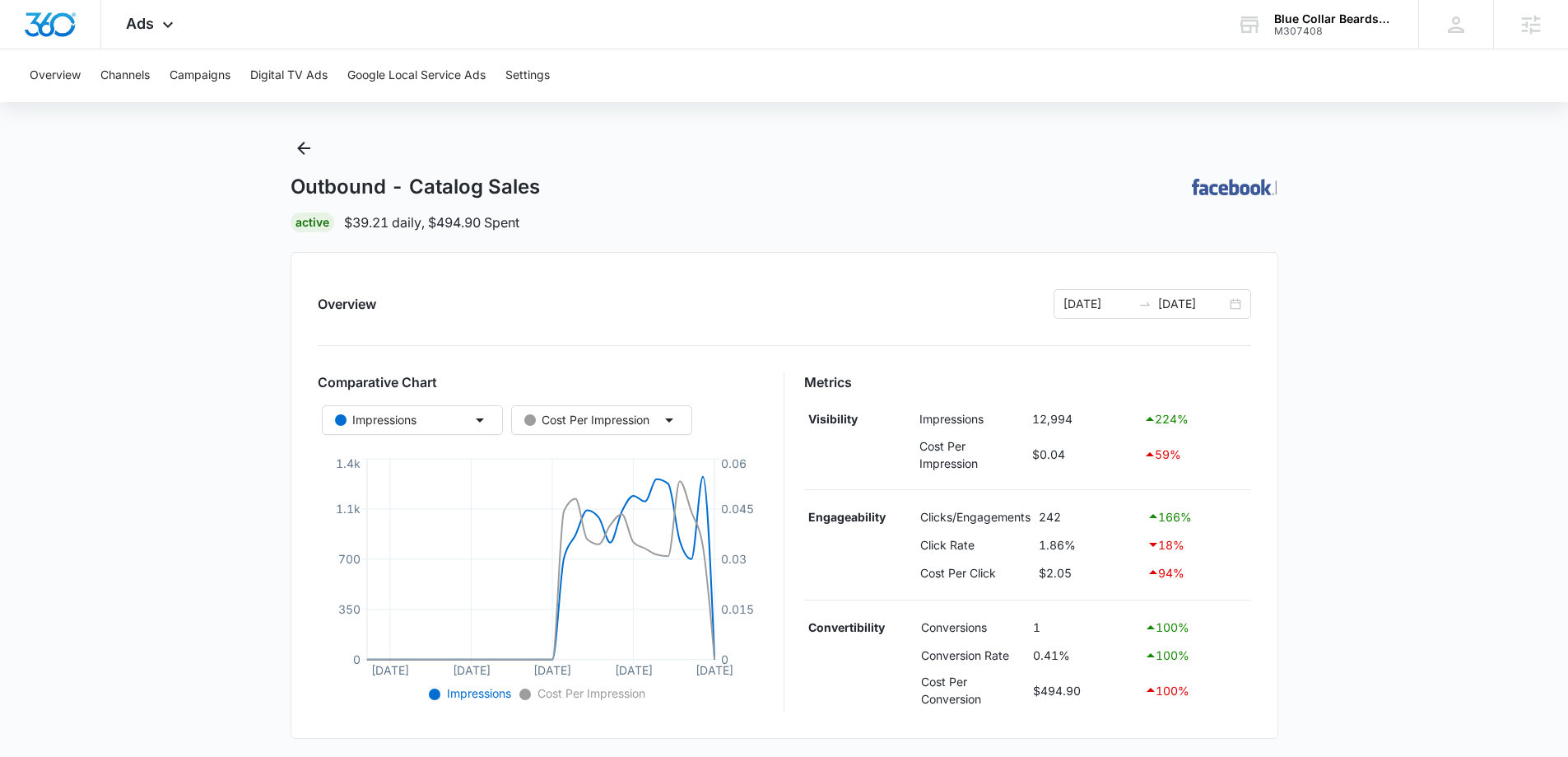
scroll to position [0, 0]
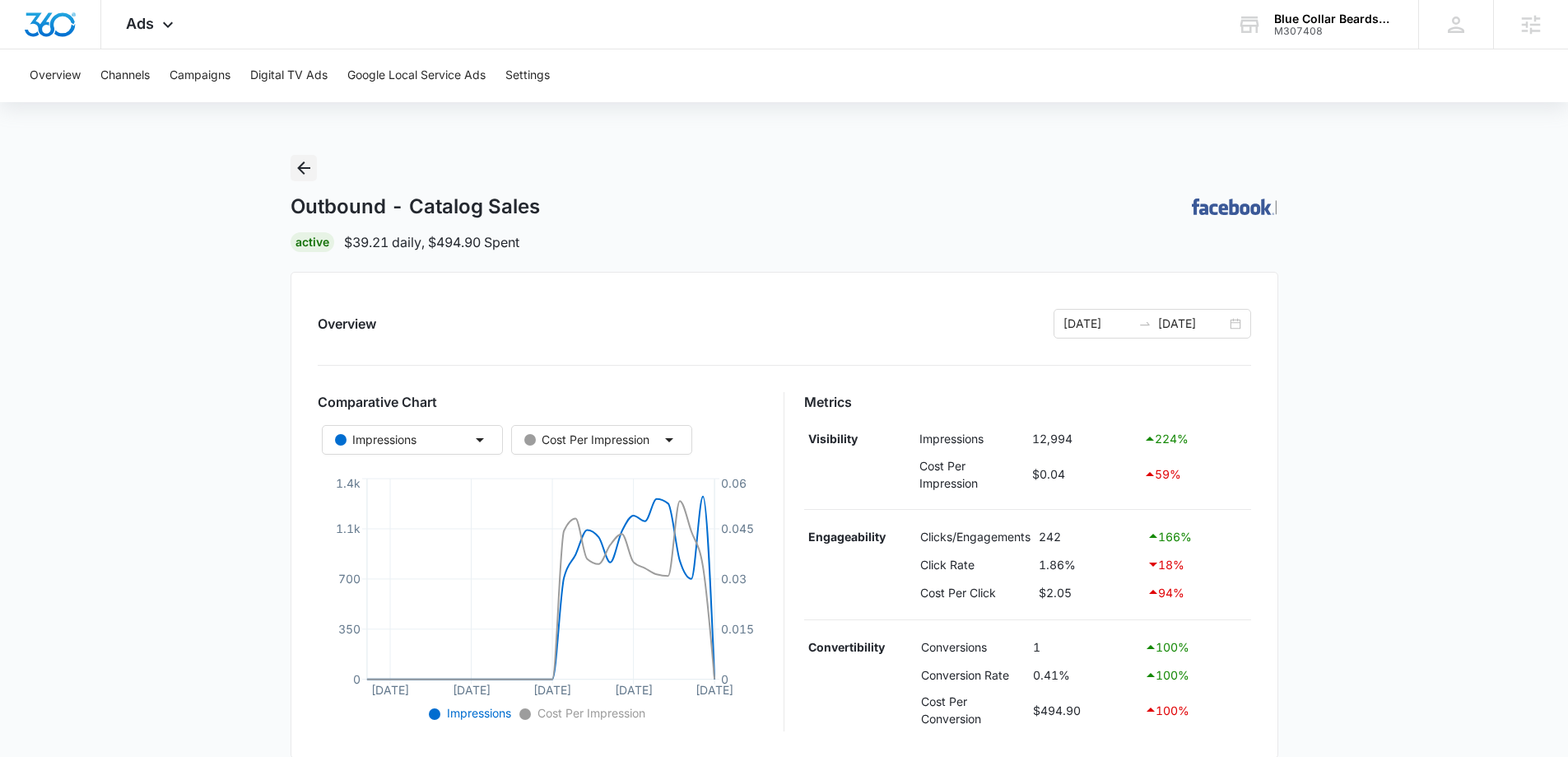
click at [307, 168] on icon "Back" at bounding box center [304, 168] width 13 height 13
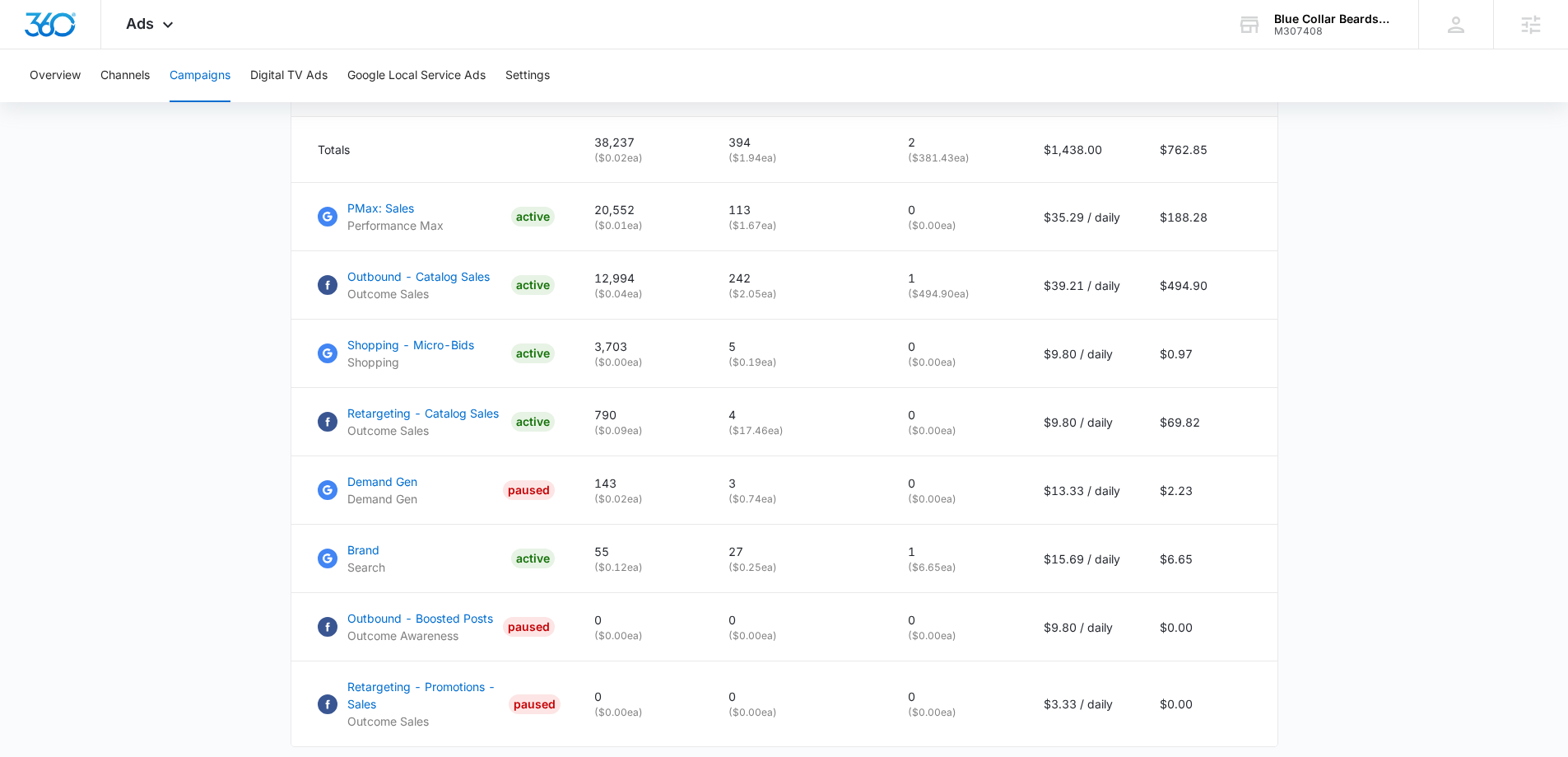
scroll to position [741, 0]
click at [142, 22] on span "Ads" at bounding box center [140, 23] width 28 height 17
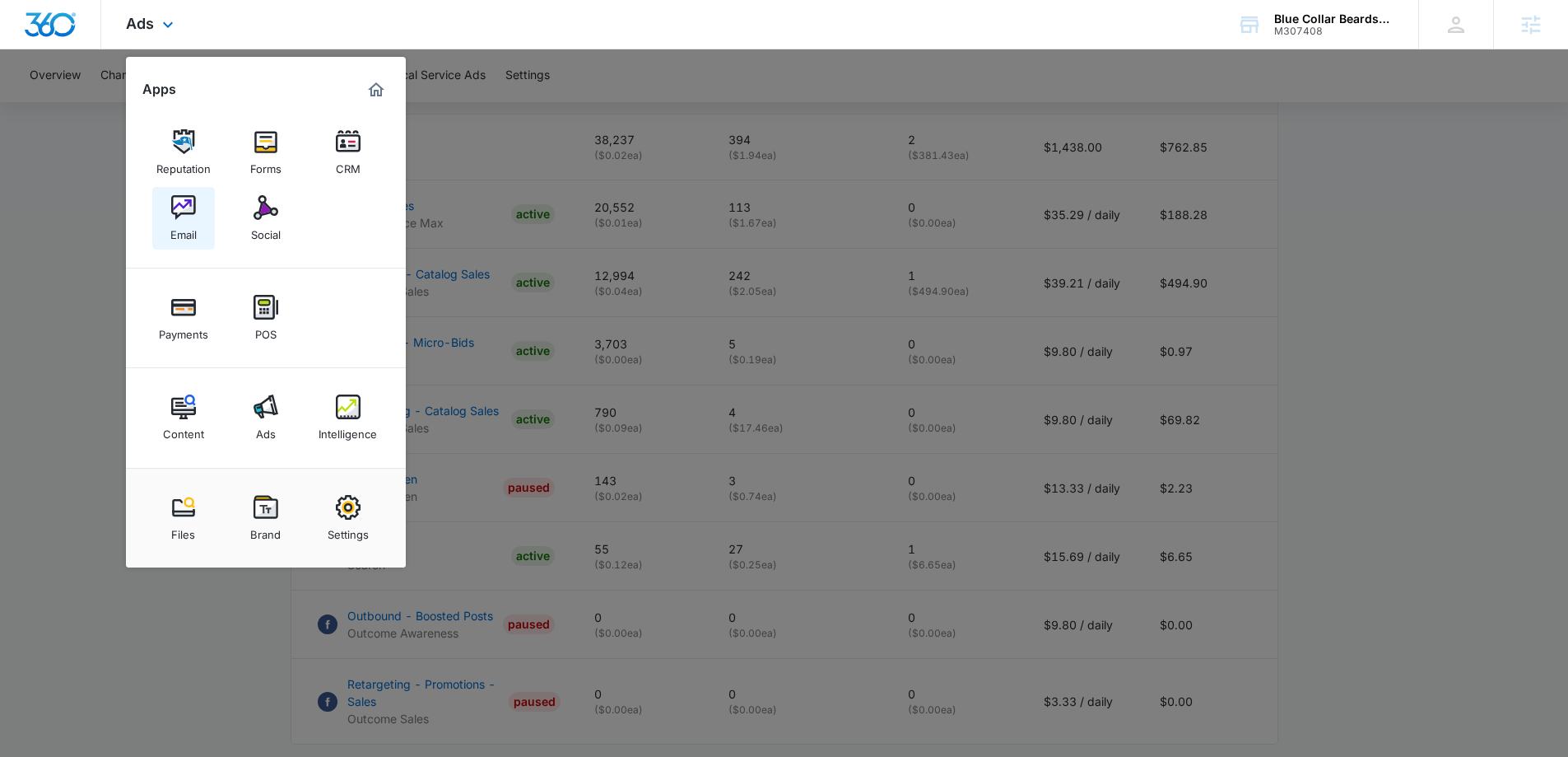
click at [183, 212] on img at bounding box center [183, 208] width 25 height 25
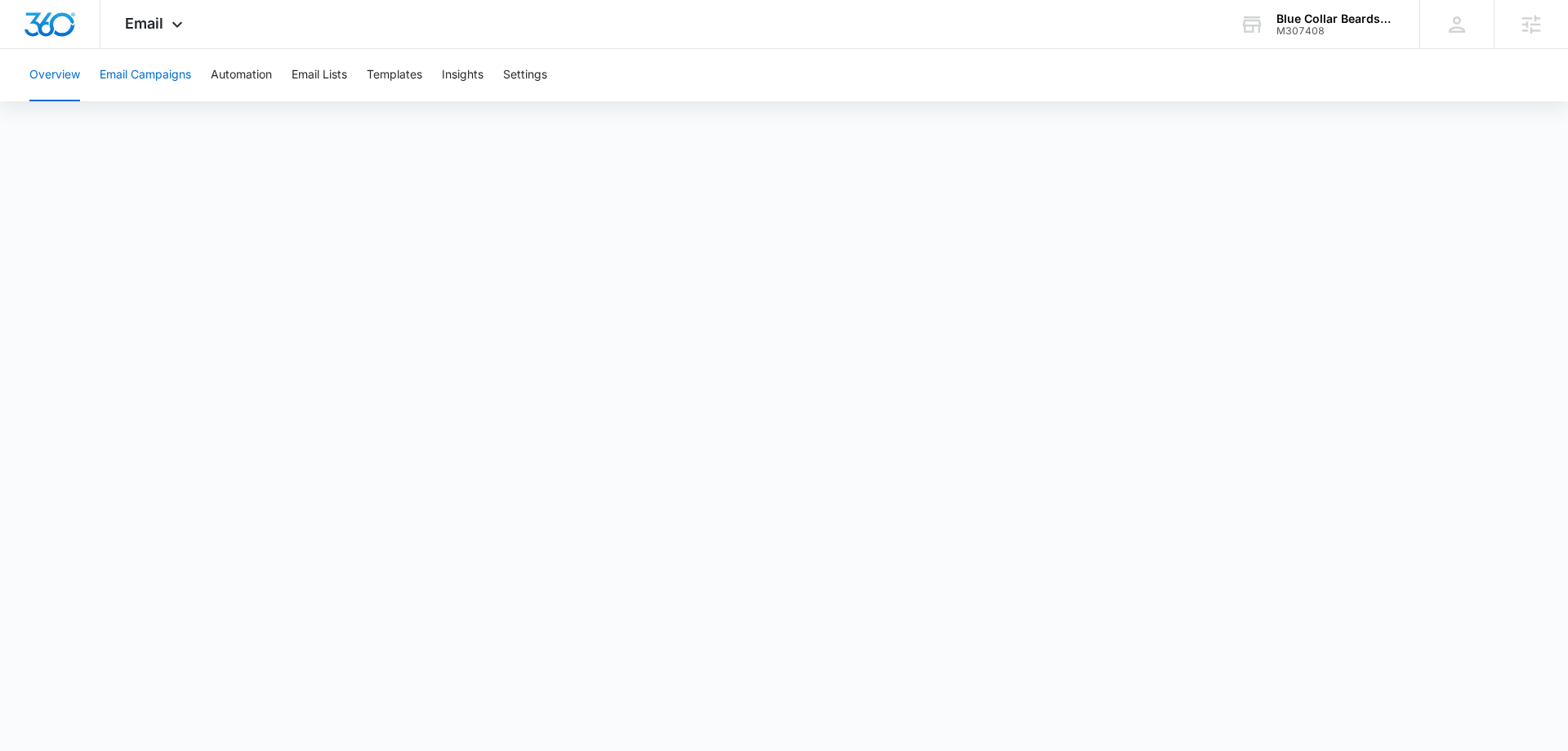
click at [185, 70] on button "Email Campaigns" at bounding box center [145, 75] width 91 height 52
click at [162, 27] on span "Email" at bounding box center [144, 23] width 39 height 17
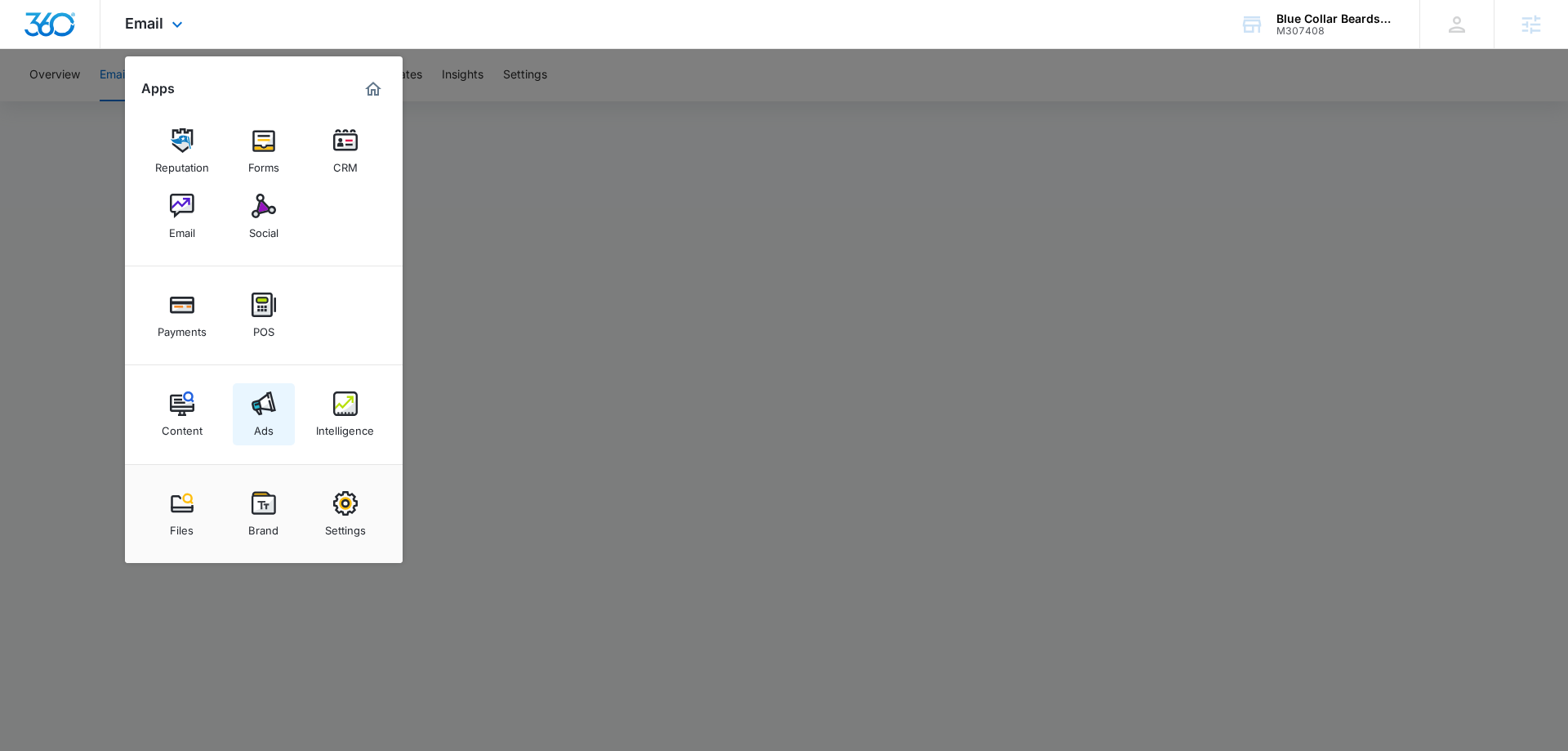
click at [272, 423] on div "Ads" at bounding box center [264, 427] width 20 height 21
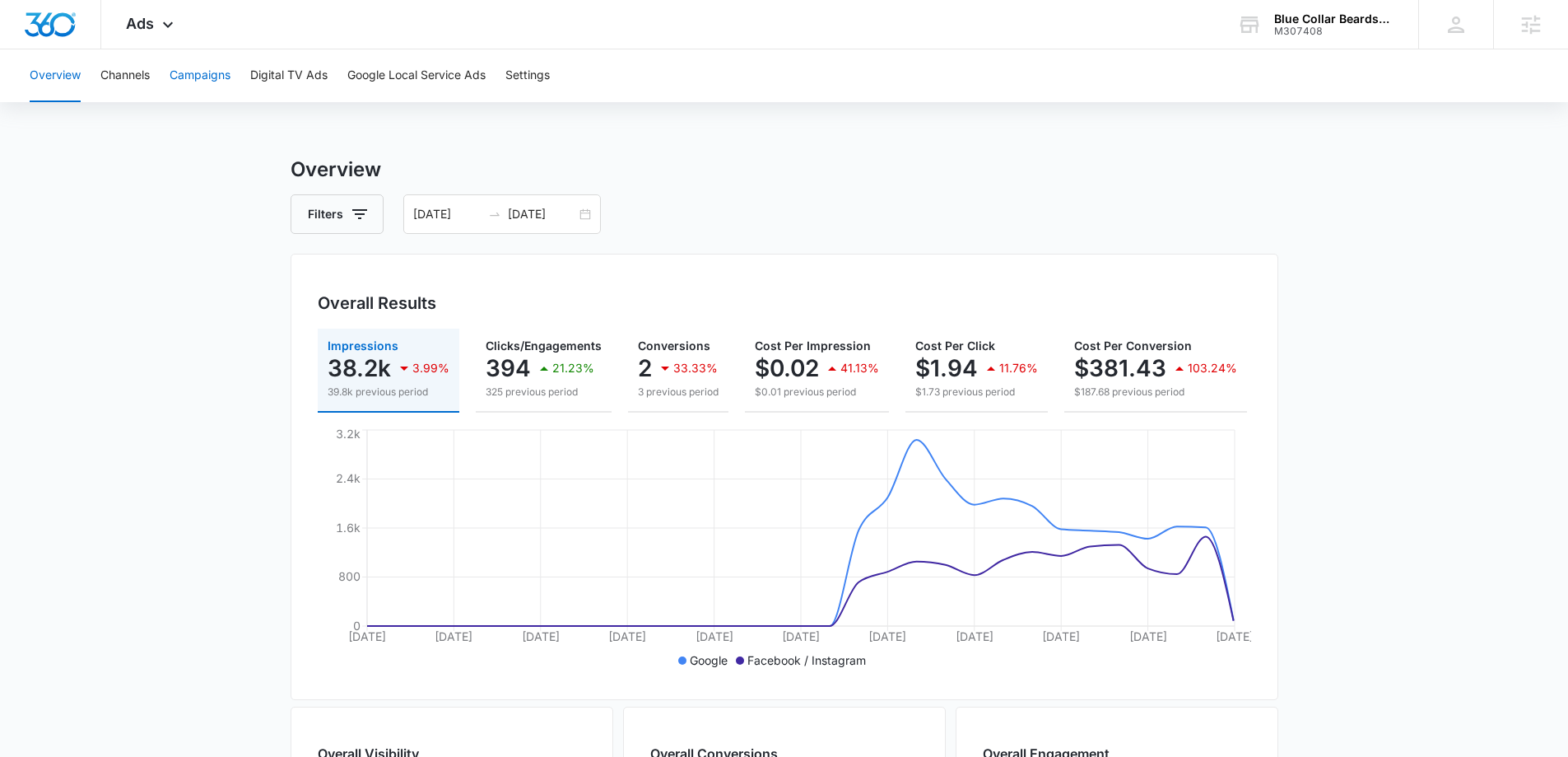
click at [222, 81] on button "Campaigns" at bounding box center [199, 76] width 61 height 52
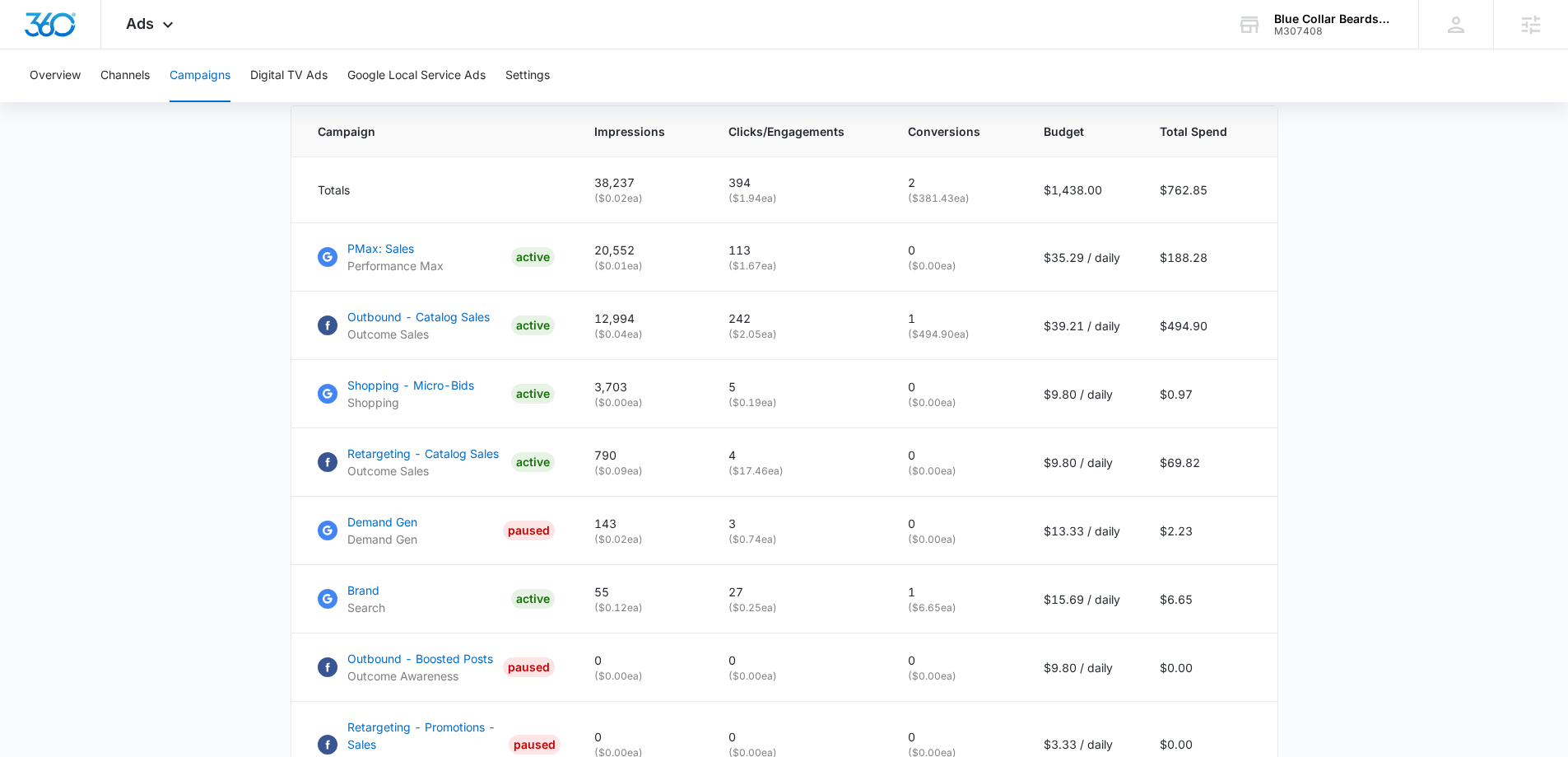
scroll to position [659, 0]
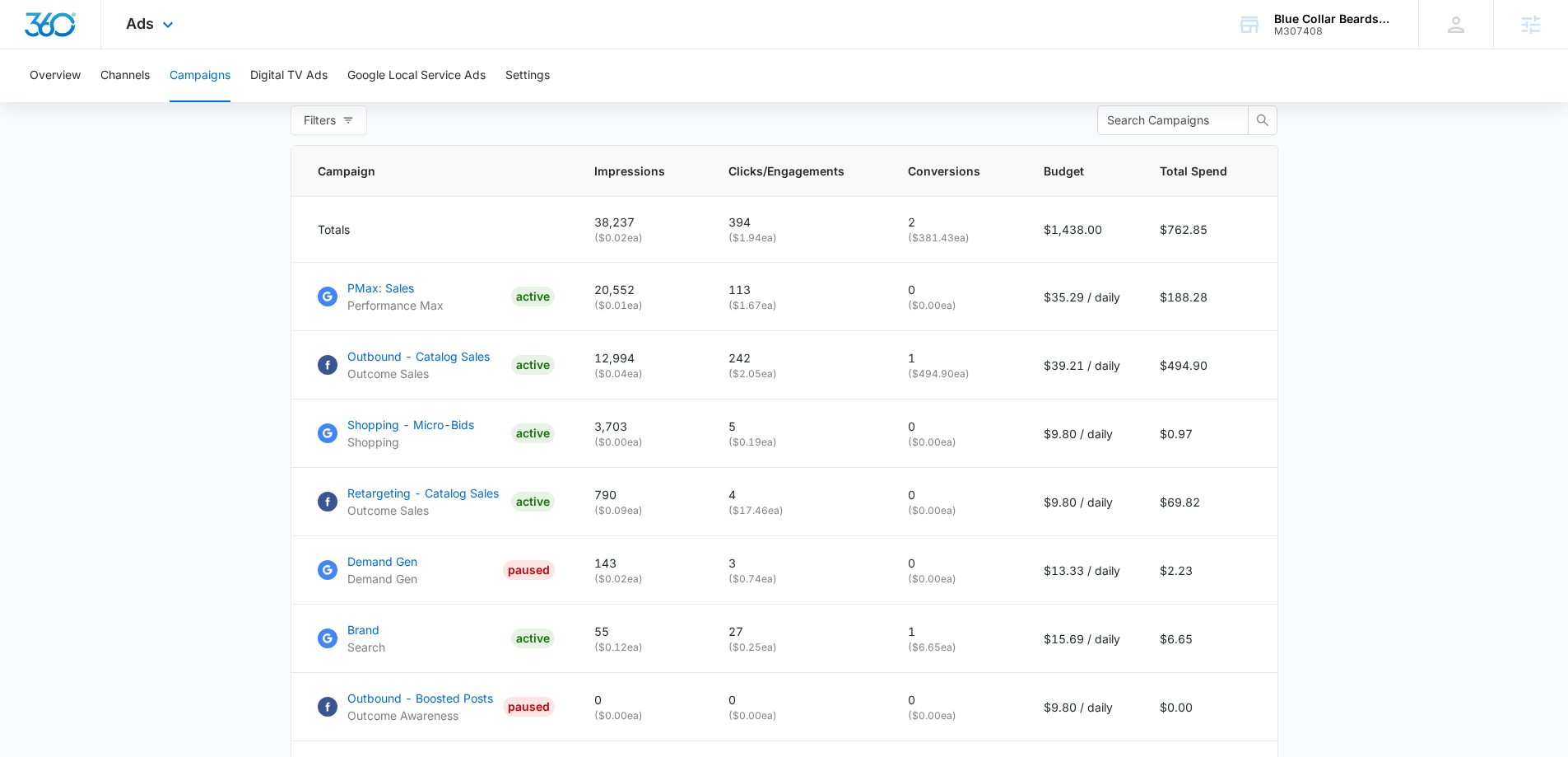
click at [183, 40] on div "Ads Apps Reputation Forms CRM Email Social Payments POS Content Ads Intelligenc…" at bounding box center [152, 24] width 101 height 49
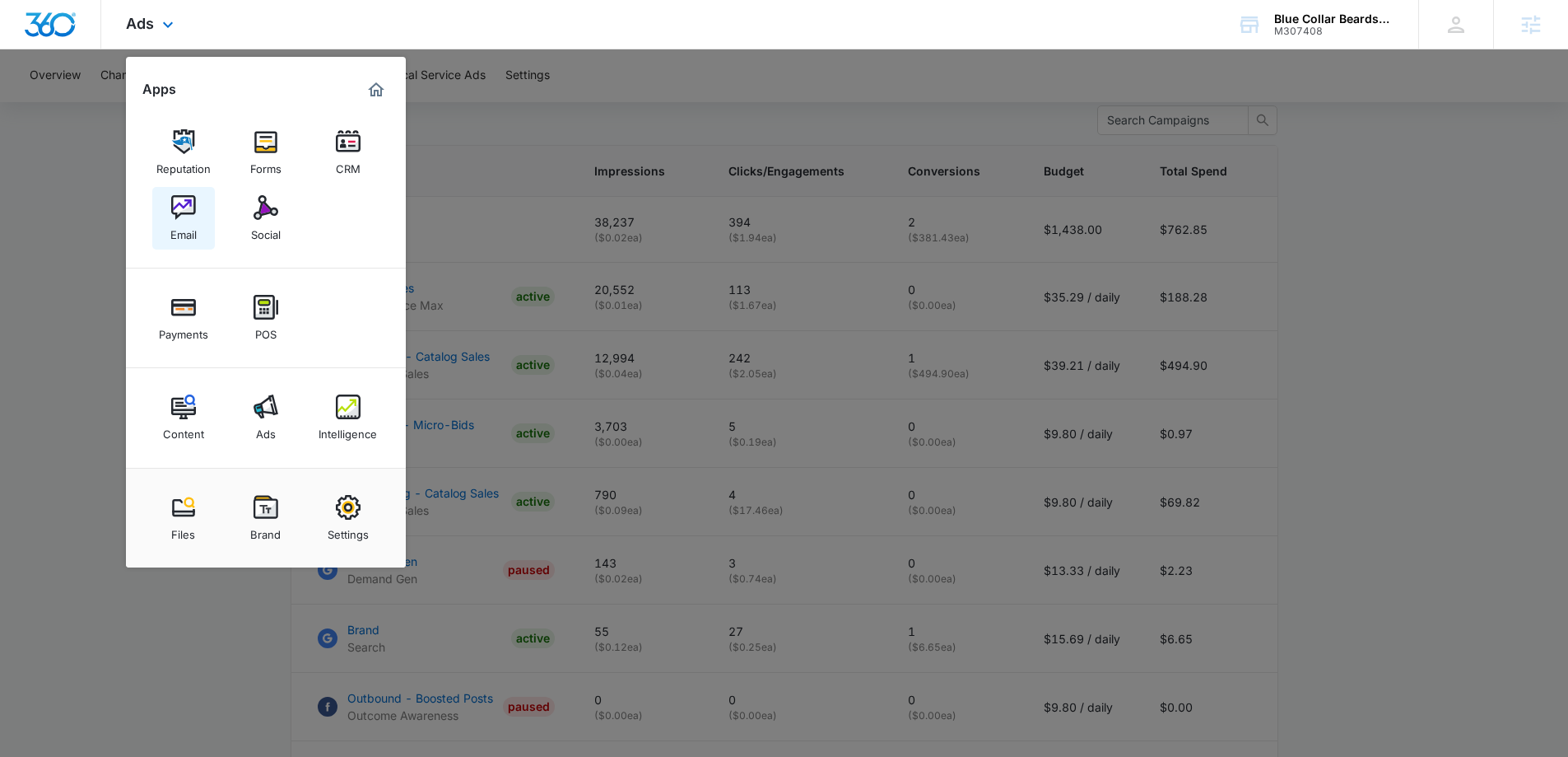
click at [182, 224] on div "Email" at bounding box center [183, 231] width 27 height 22
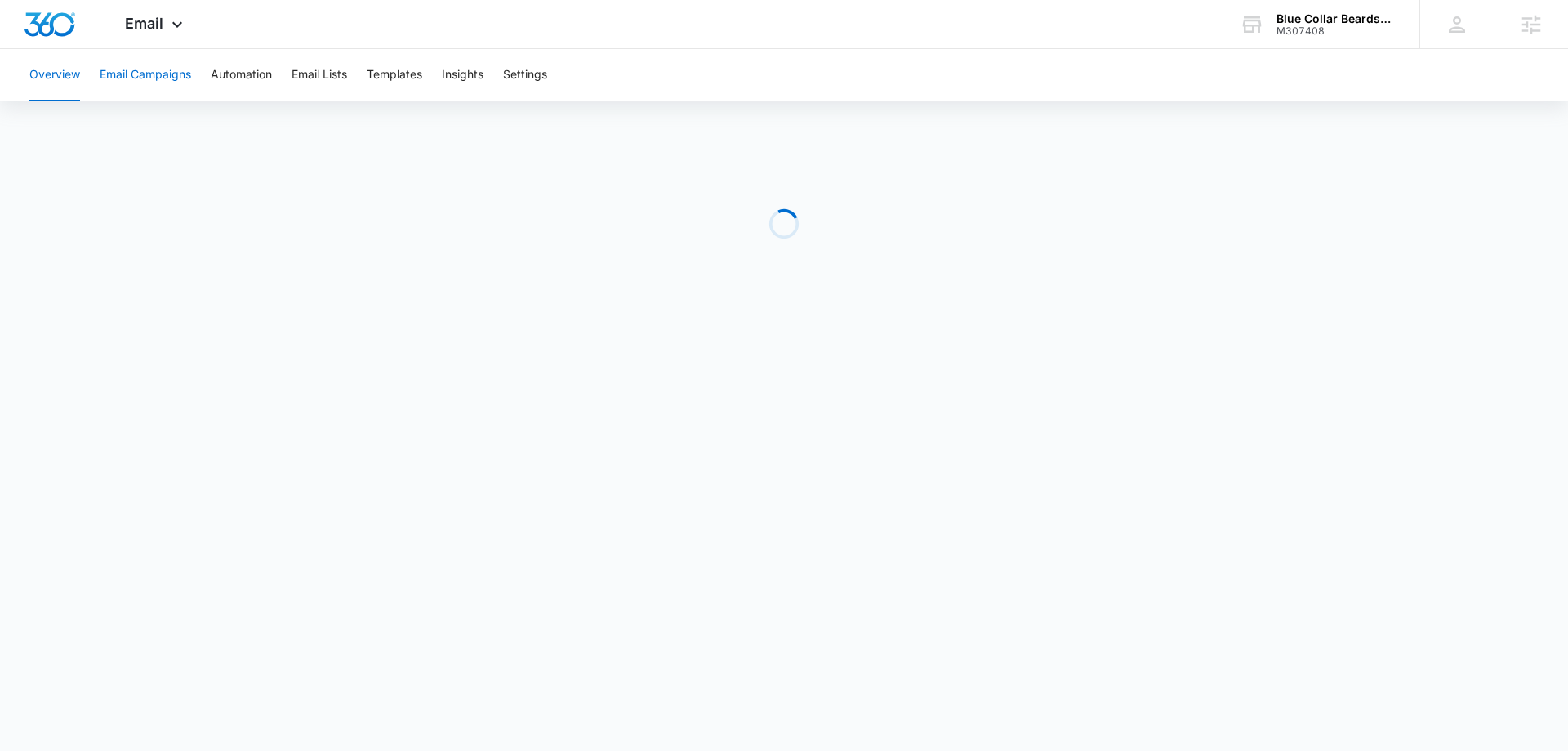
click at [158, 63] on button "Email Campaigns" at bounding box center [145, 75] width 91 height 52
click at [771, 82] on div "Overview Email Campaigns Automation Email Lists Templates Insights Settings" at bounding box center [784, 75] width 1528 height 52
click at [708, 12] on div "Email Apps Reputation Forms CRM Email Social Payments POS Content Ads Intellige…" at bounding box center [784, 25] width 1568 height 49
click at [797, 68] on div "Overview Email Campaigns Automation Email Lists Templates Insights Settings" at bounding box center [784, 75] width 1528 height 52
click at [161, 49] on button "Email Campaigns" at bounding box center [145, 75] width 91 height 52
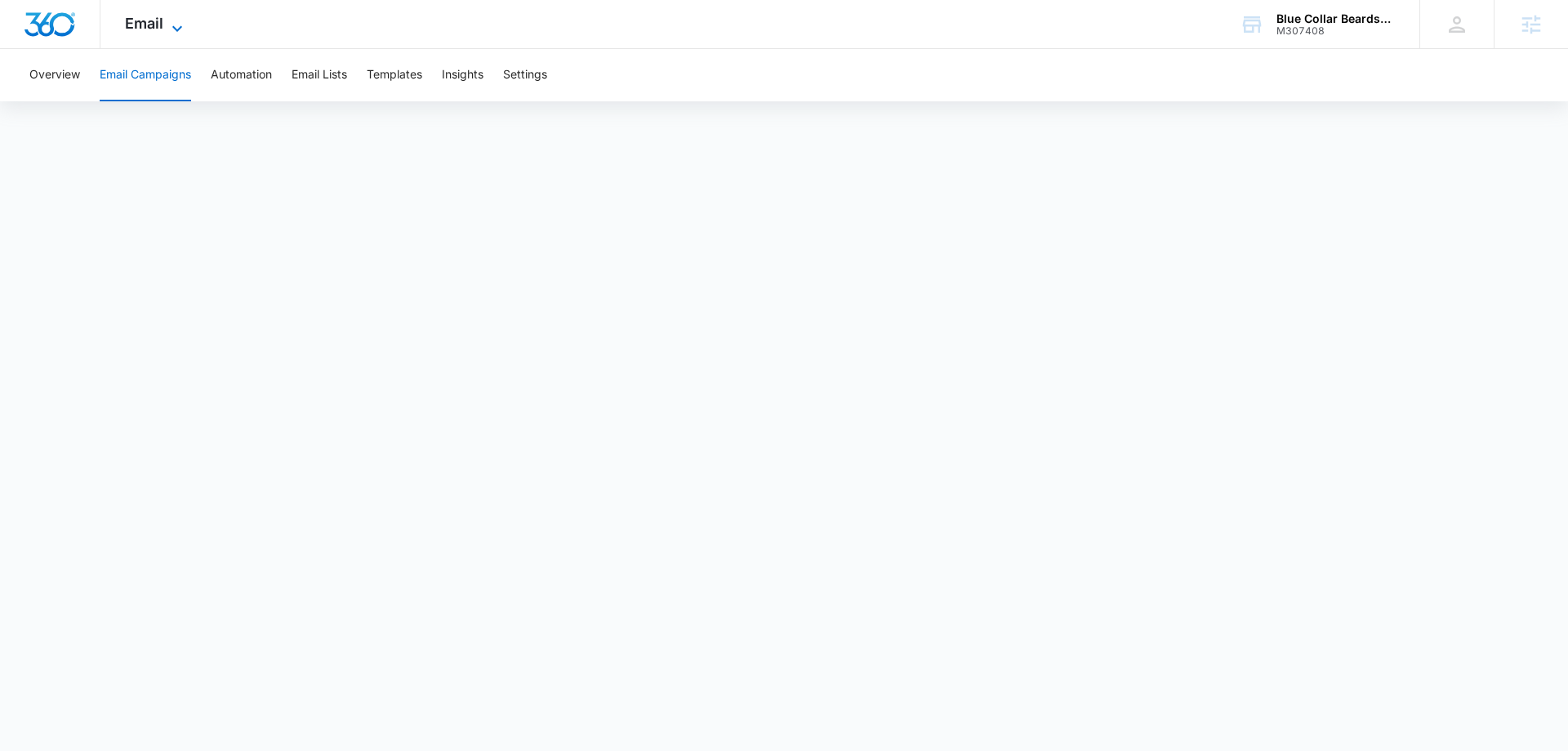
click at [161, 27] on span "Email" at bounding box center [144, 23] width 39 height 17
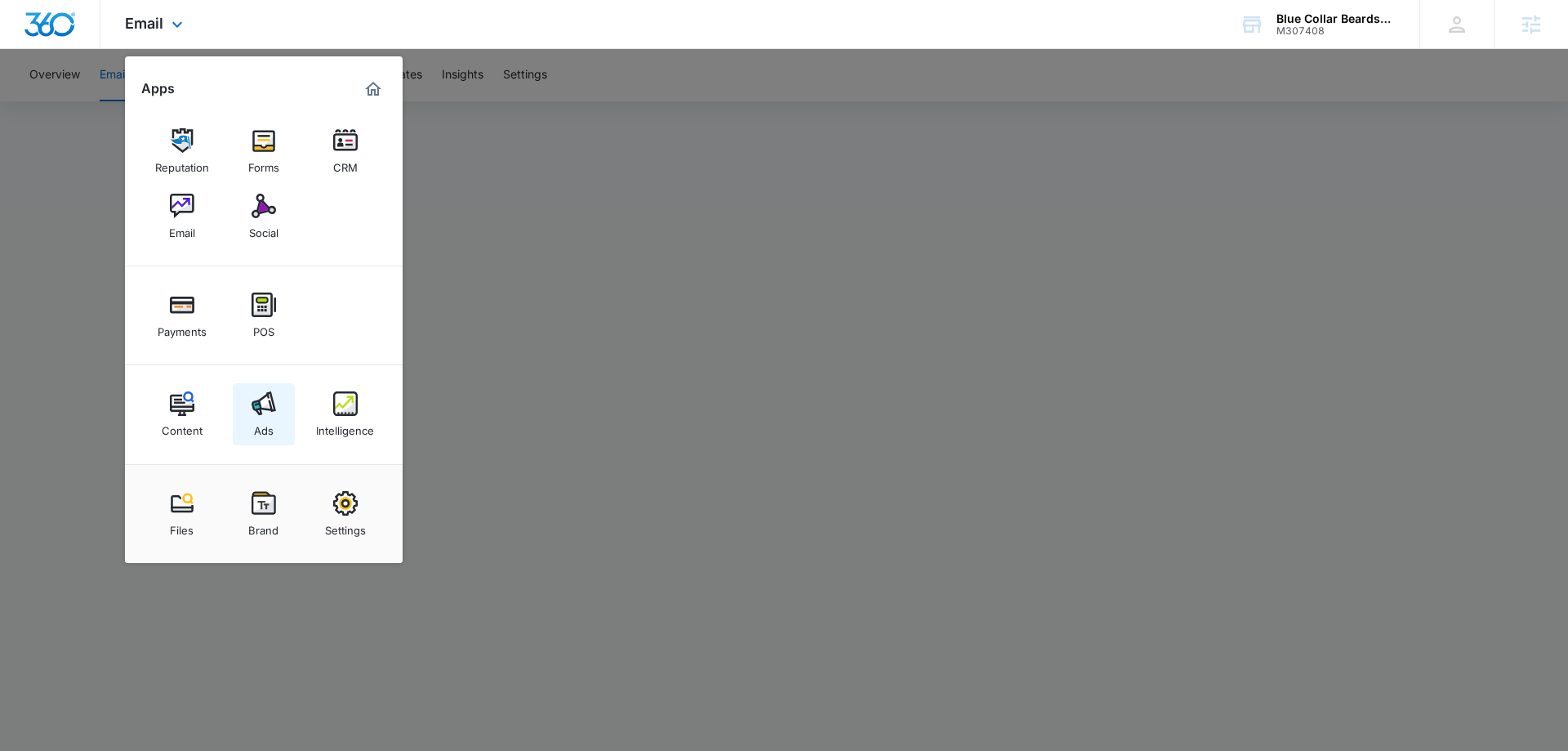
click at [268, 414] on img at bounding box center [264, 403] width 25 height 25
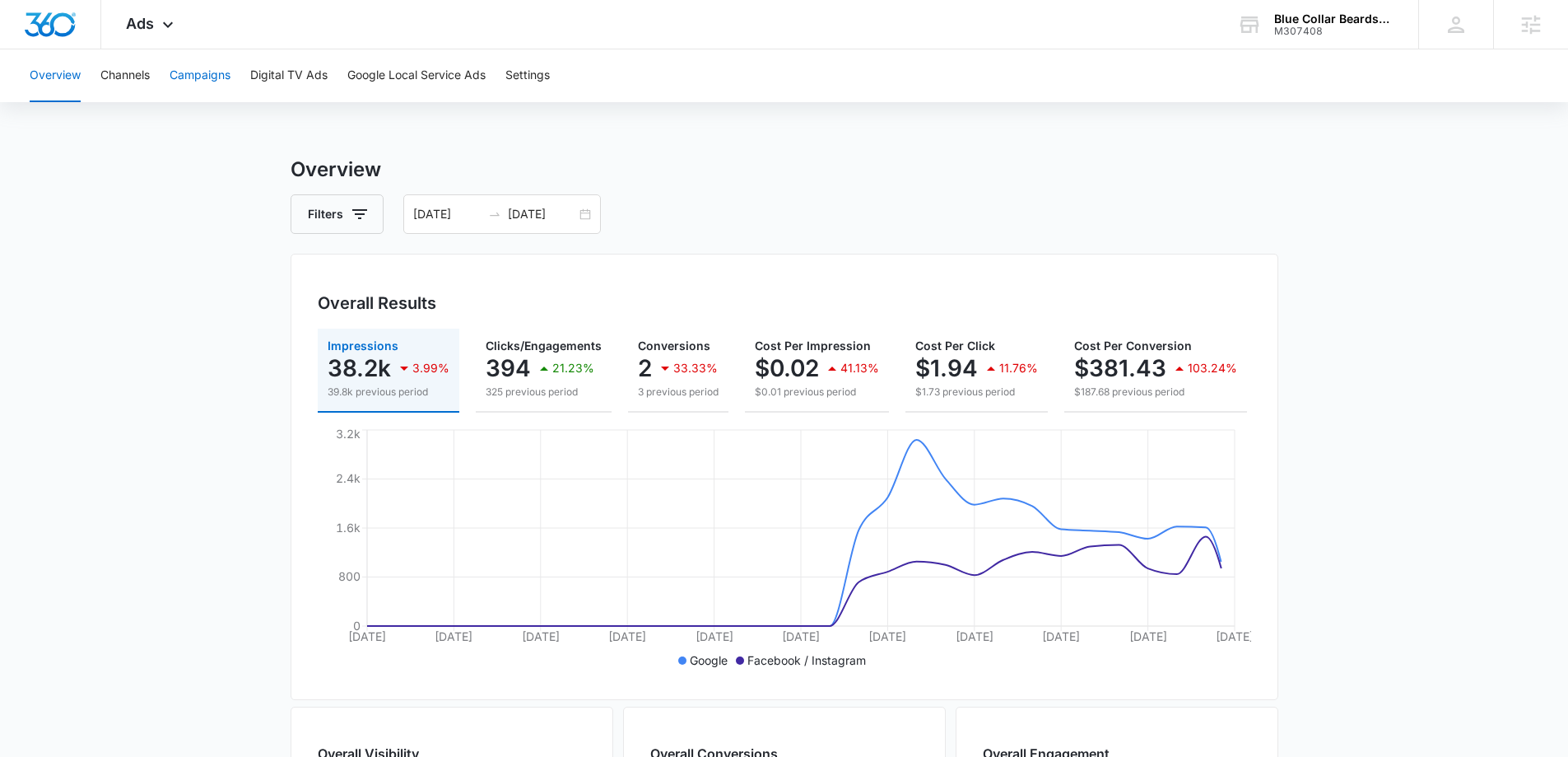
click at [194, 64] on button "Campaigns" at bounding box center [199, 76] width 61 height 52
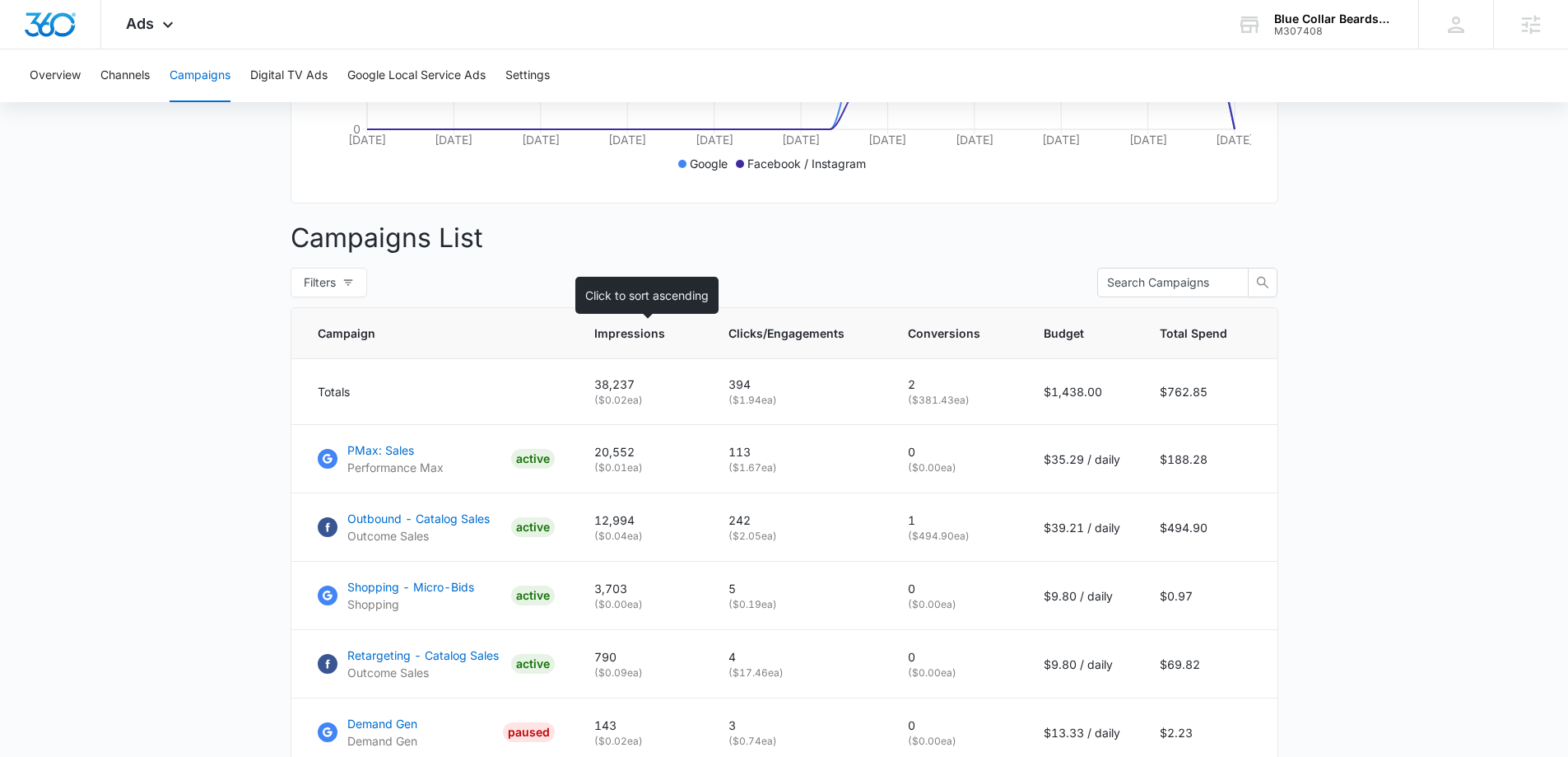
scroll to position [494, 0]
click at [115, 251] on main "Campaigns Filters [DATE] [DATE] Overall Results Impressions 38.2k 3.99% 39.8k p…" at bounding box center [784, 383] width 1568 height 1447
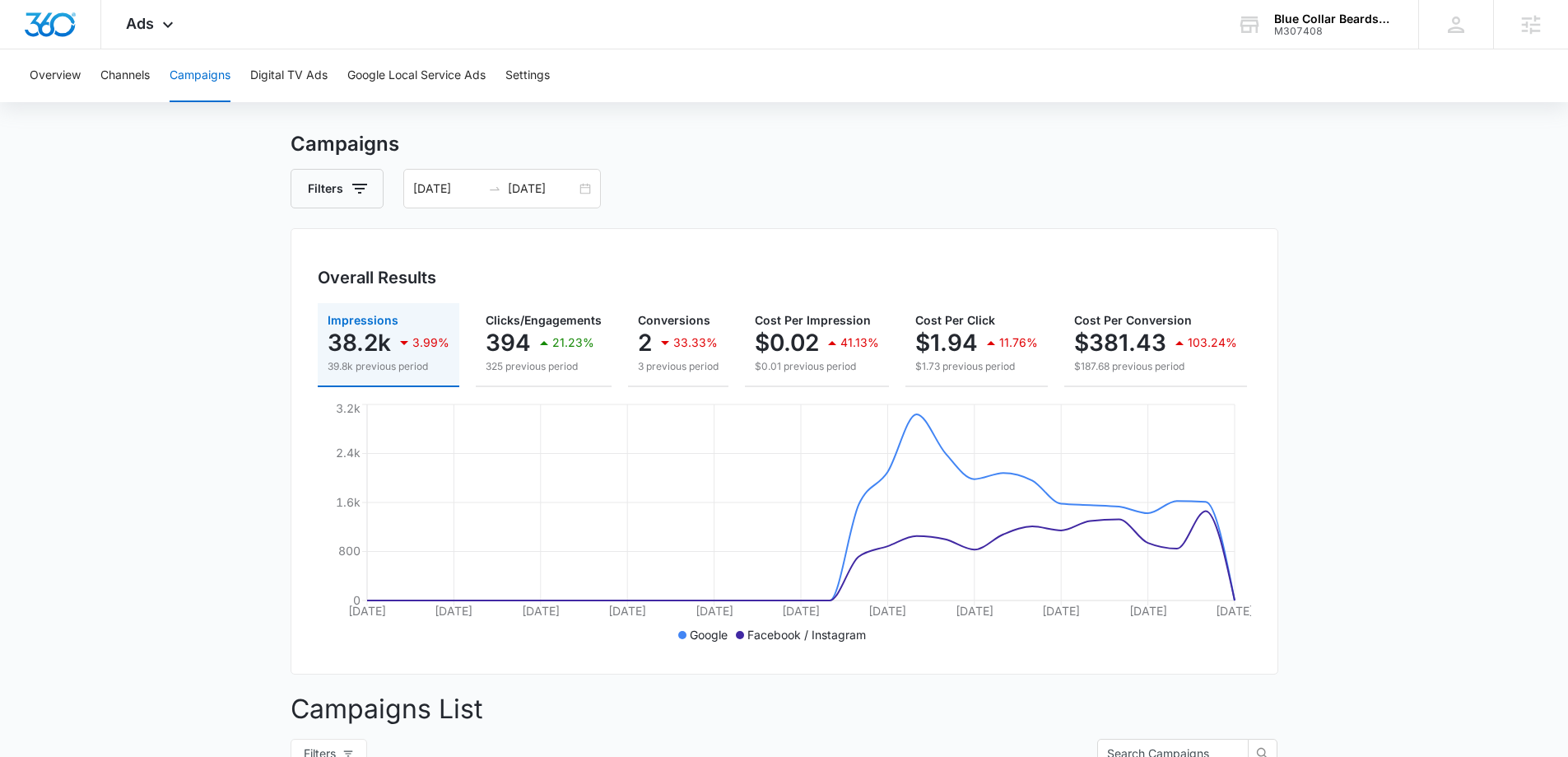
scroll to position [0, 0]
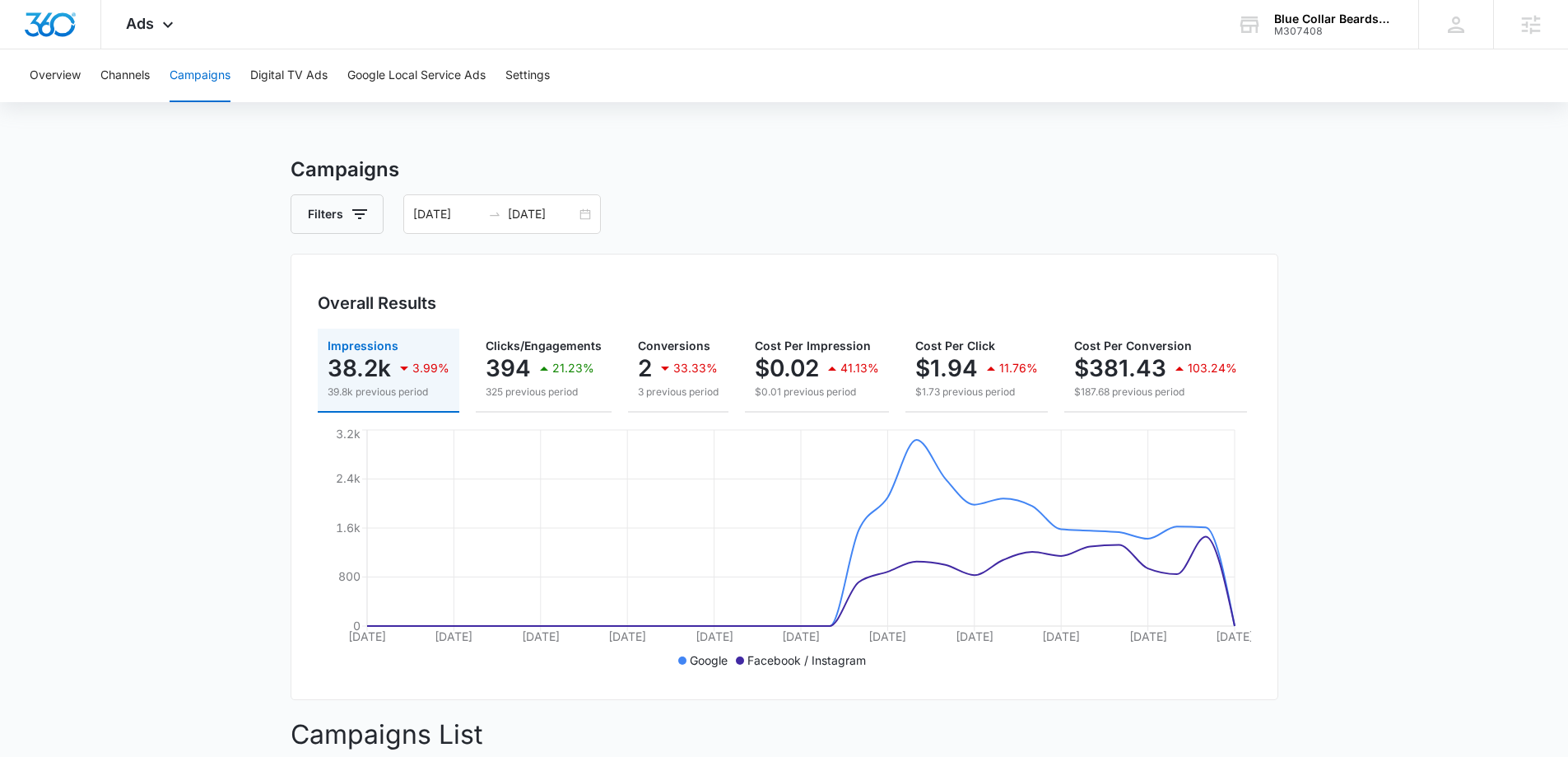
click at [713, 71] on div "Overview Channels Campaigns Digital TV Ads Google Local Service Ads Settings" at bounding box center [784, 76] width 1528 height 52
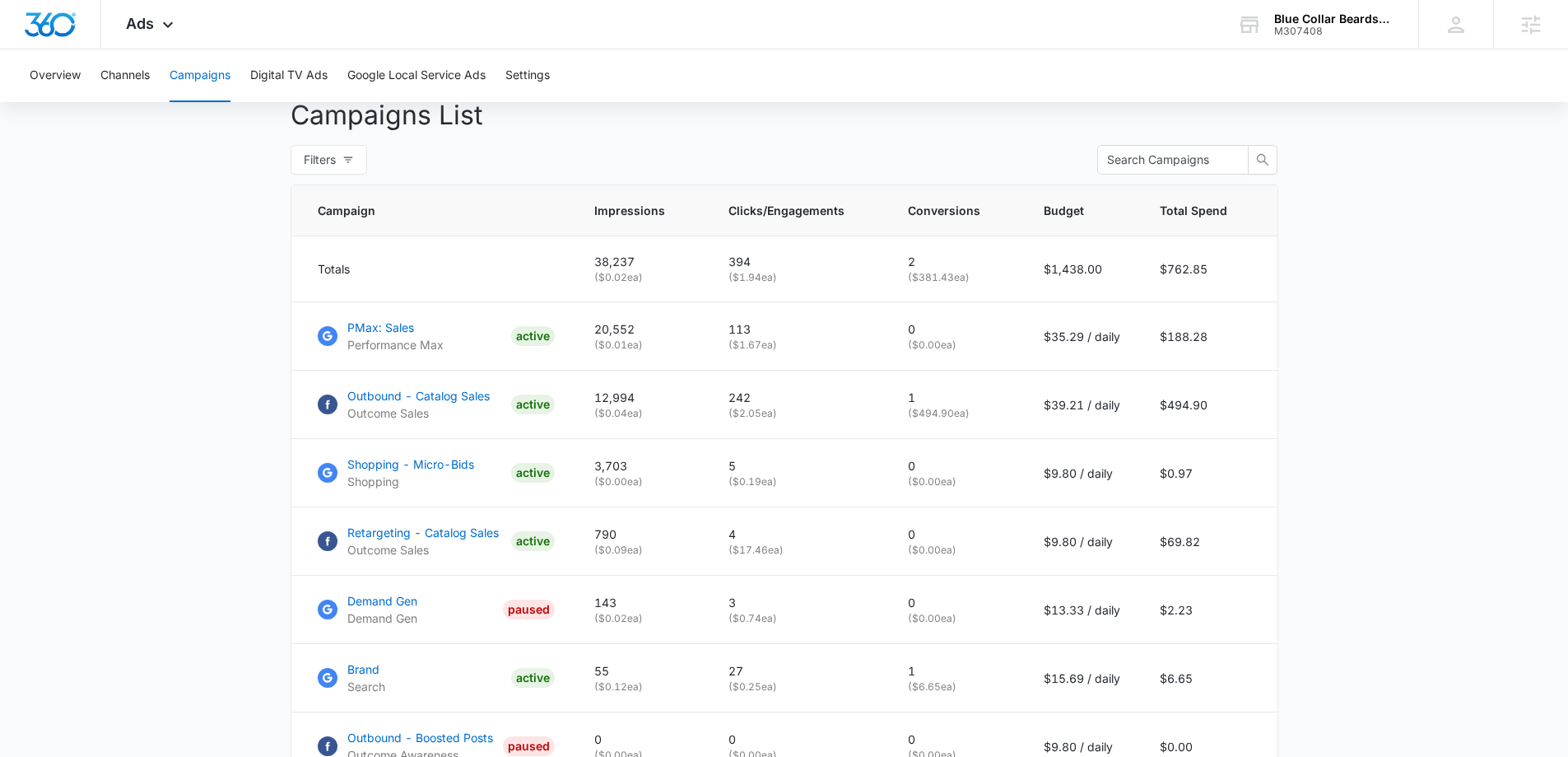
scroll to position [659, 0]
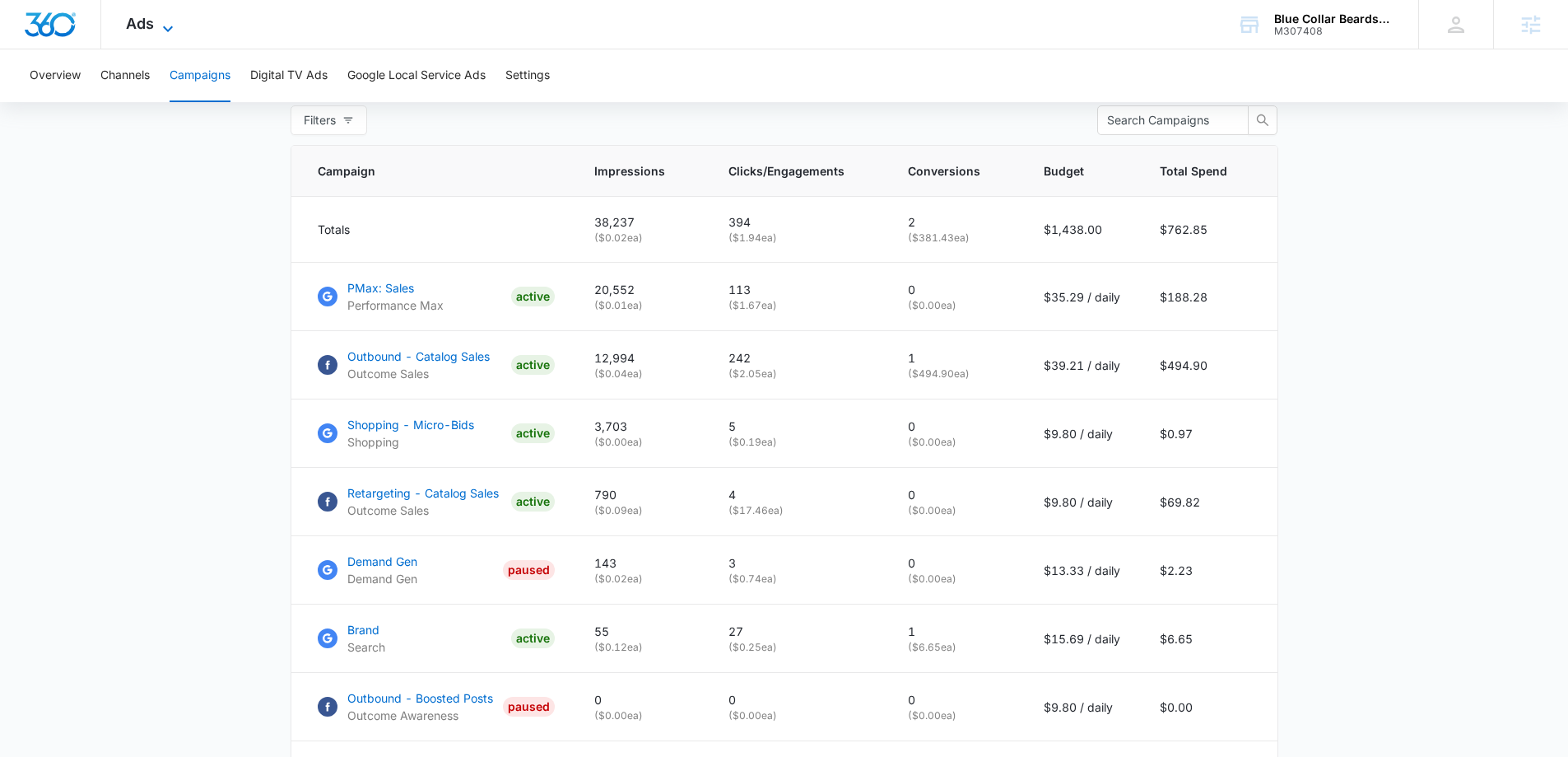
click at [160, 24] on icon at bounding box center [168, 29] width 20 height 20
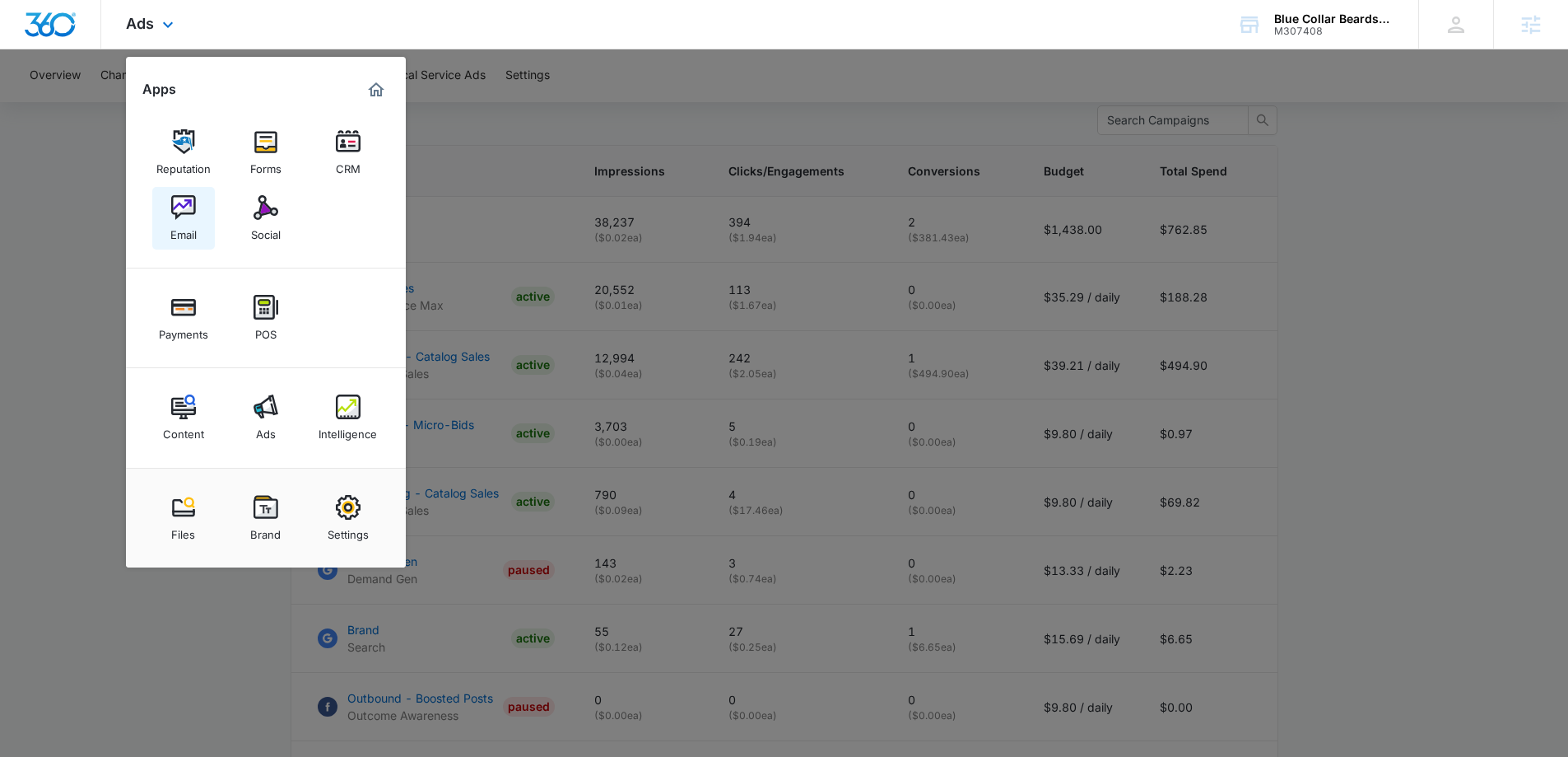
click at [187, 226] on div "Email" at bounding box center [183, 231] width 27 height 22
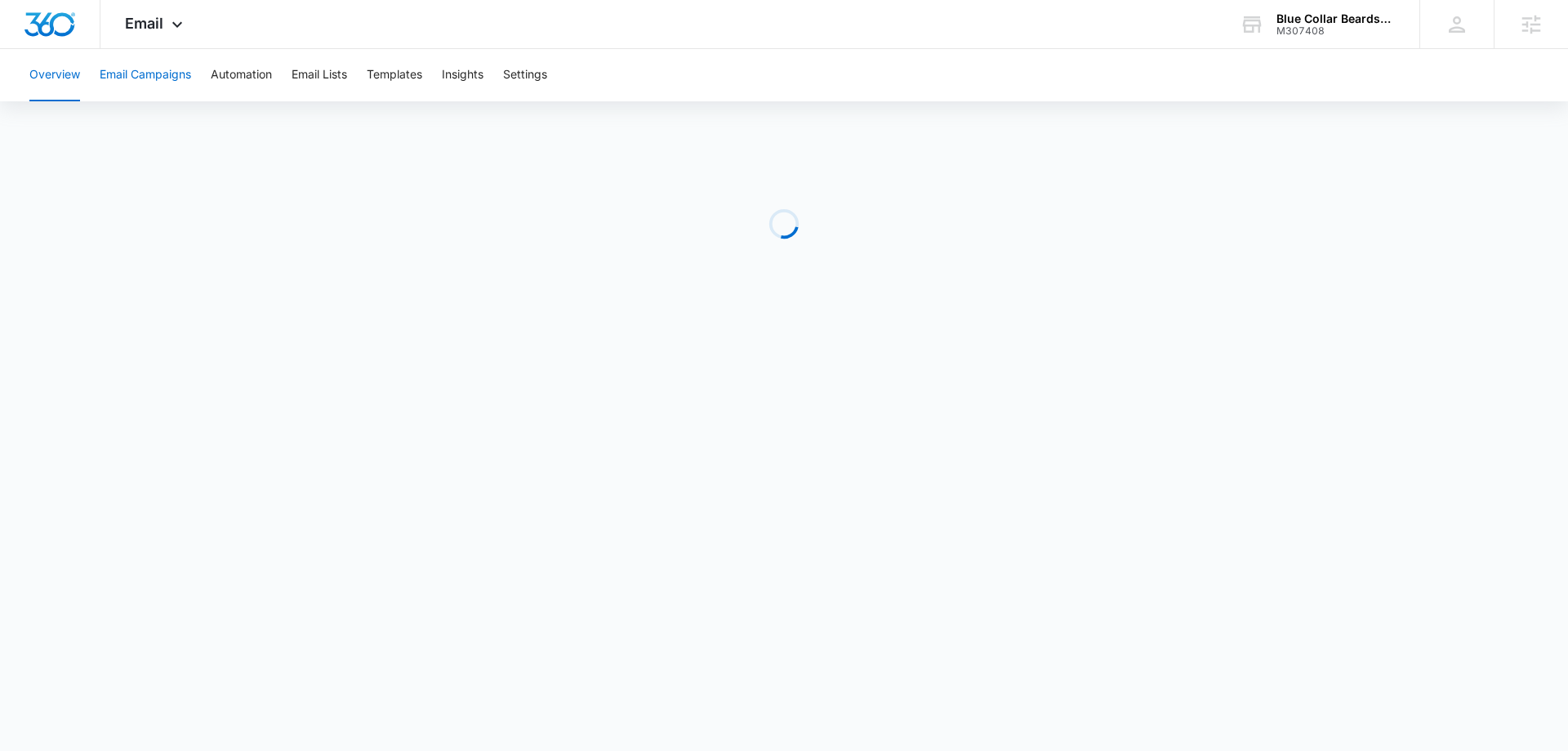
click at [163, 73] on button "Email Campaigns" at bounding box center [145, 75] width 91 height 52
click at [646, 32] on div "Email Apps Reputation Forms CRM Email Social Payments POS Content Ads Intellige…" at bounding box center [784, 25] width 1568 height 49
